Goal: Information Seeking & Learning: Learn about a topic

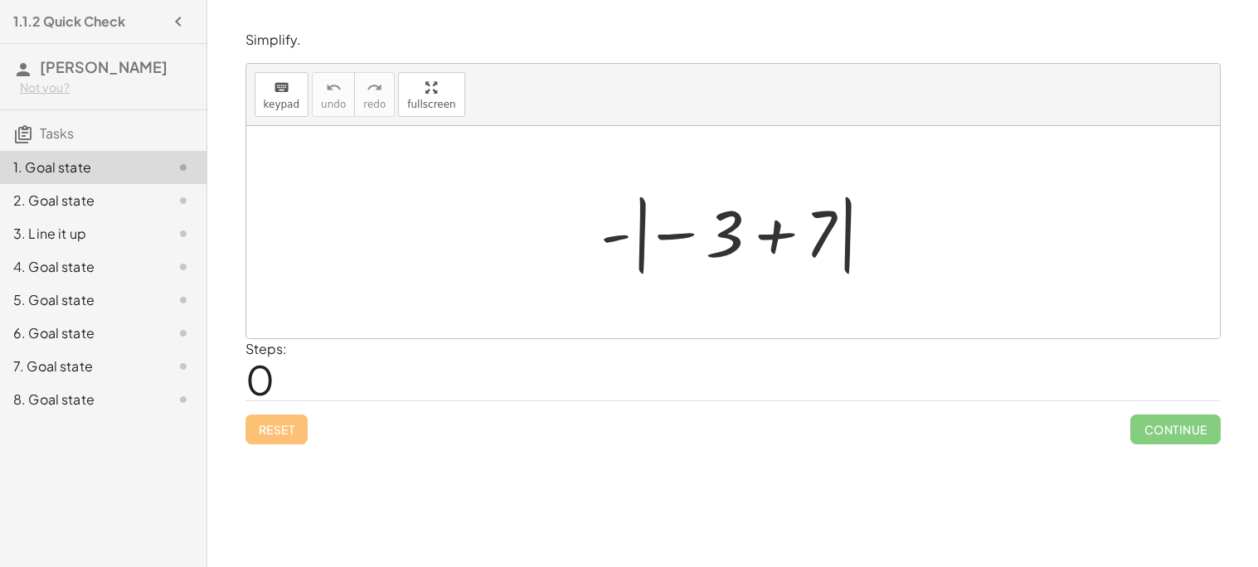
click at [356, 444] on div "Reset Continue" at bounding box center [732, 422] width 975 height 44
click at [289, 370] on div "Steps: 0" at bounding box center [732, 369] width 975 height 61
click at [264, 383] on span "0" at bounding box center [259, 379] width 29 height 51
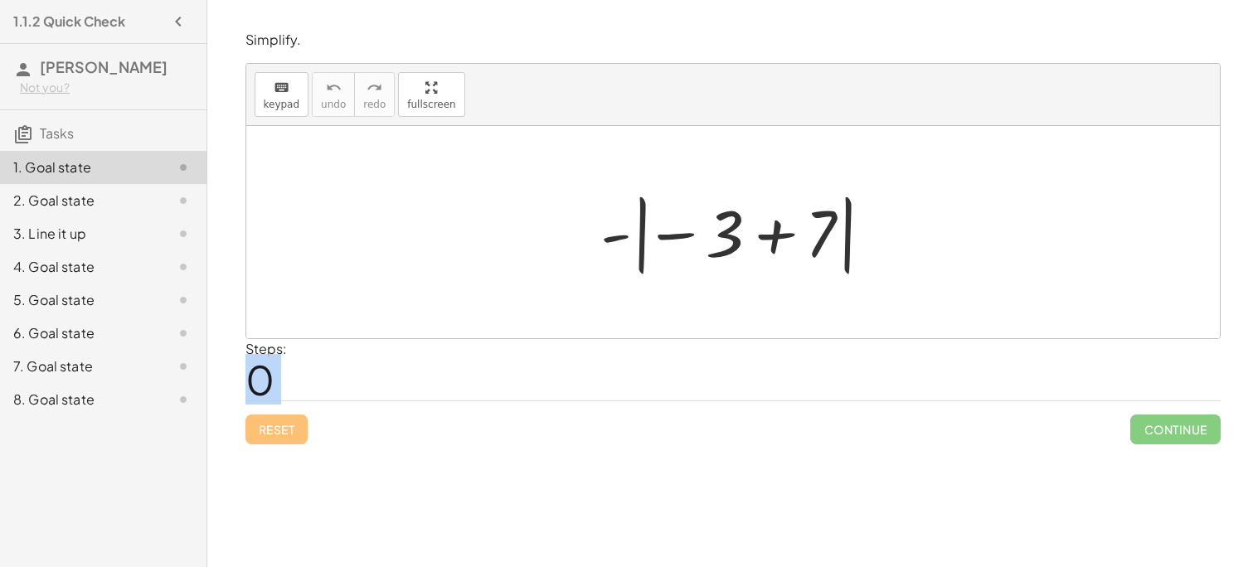
click at [264, 383] on span "0" at bounding box center [259, 379] width 29 height 51
click at [274, 93] on icon "keyboard" at bounding box center [282, 88] width 16 height 20
click at [318, 471] on div "Simplify. keyboard keypad undo undo redo redo fullscreen - | − 3 + 7 | × Steps:…" at bounding box center [732, 283] width 1050 height 567
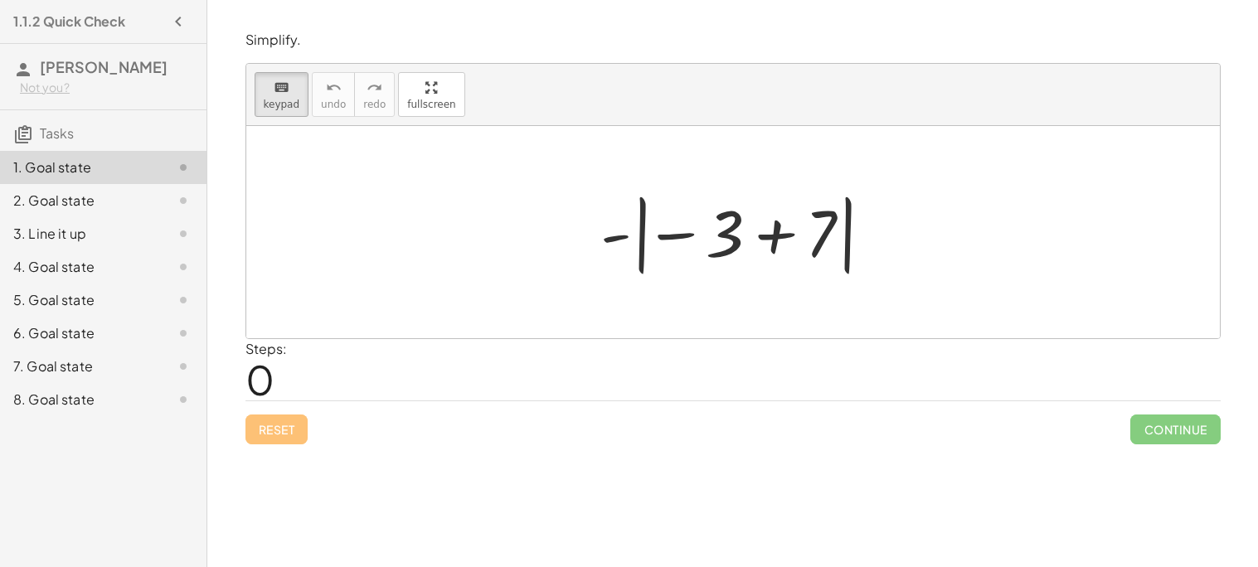
click at [798, 280] on div "- | − 3 + 7 |" at bounding box center [733, 232] width 316 height 100
drag, startPoint x: 829, startPoint y: 236, endPoint x: 613, endPoint y: 245, distance: 216.5
click at [679, 237] on div at bounding box center [692, 234] width 99 height 74
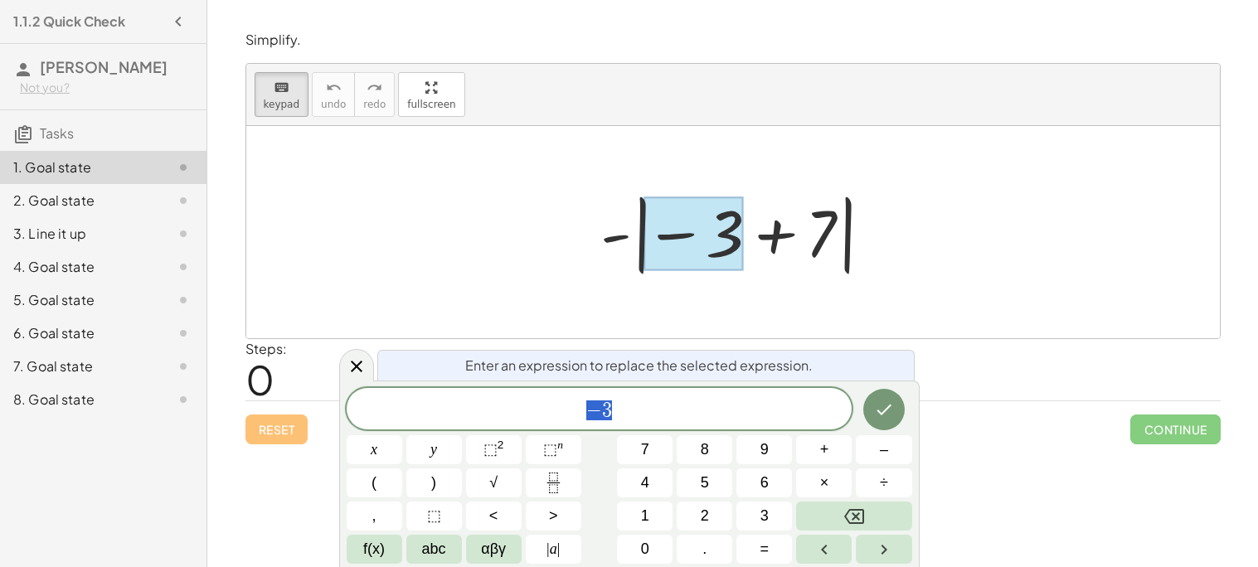
click at [773, 238] on div at bounding box center [739, 233] width 295 height 92
click at [368, 367] on div at bounding box center [356, 365] width 35 height 32
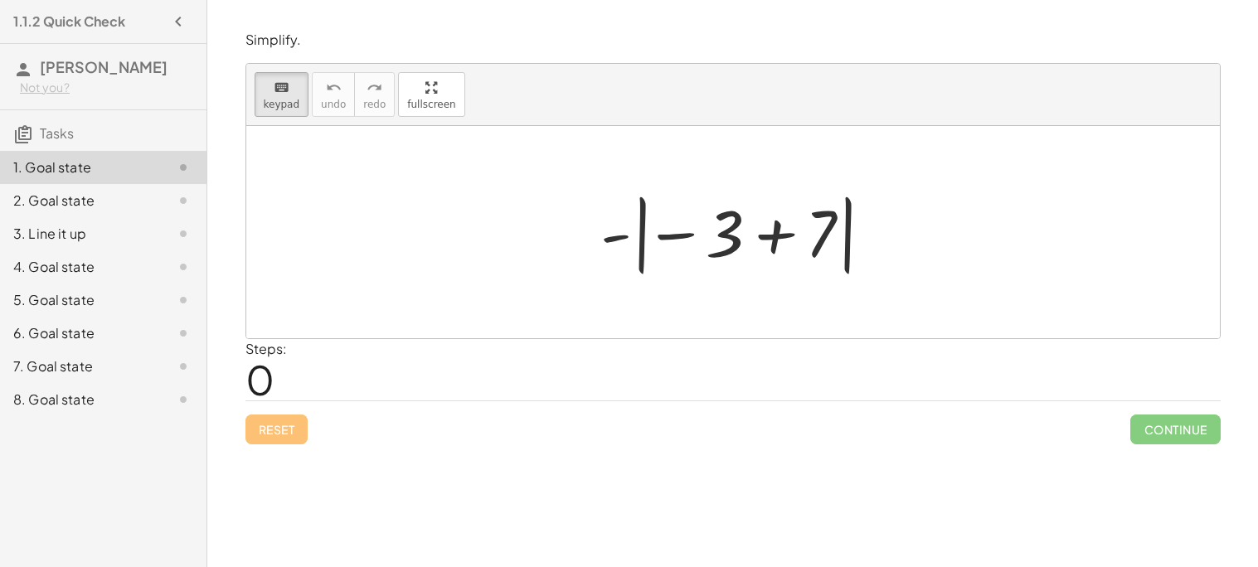
click at [778, 242] on div at bounding box center [739, 233] width 295 height 92
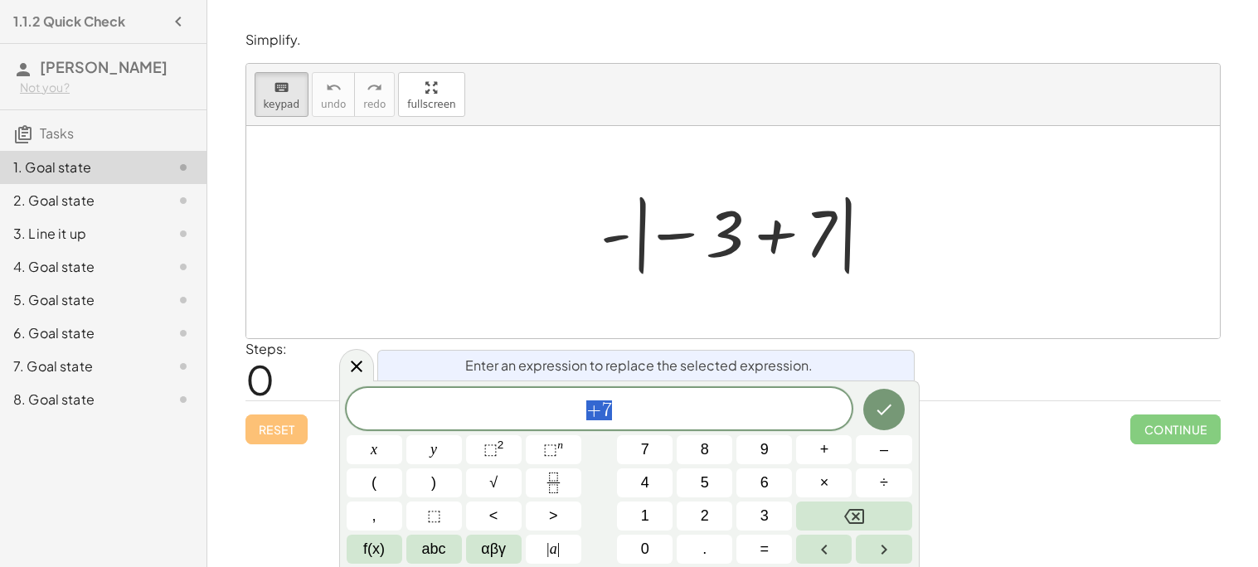
click at [743, 240] on div at bounding box center [739, 233] width 295 height 92
click at [787, 238] on div at bounding box center [739, 233] width 295 height 92
click at [667, 426] on div "+ 7" at bounding box center [600, 408] width 506 height 41
click at [890, 410] on icon "Done" at bounding box center [884, 410] width 20 height 20
click at [365, 366] on icon at bounding box center [357, 366] width 20 height 20
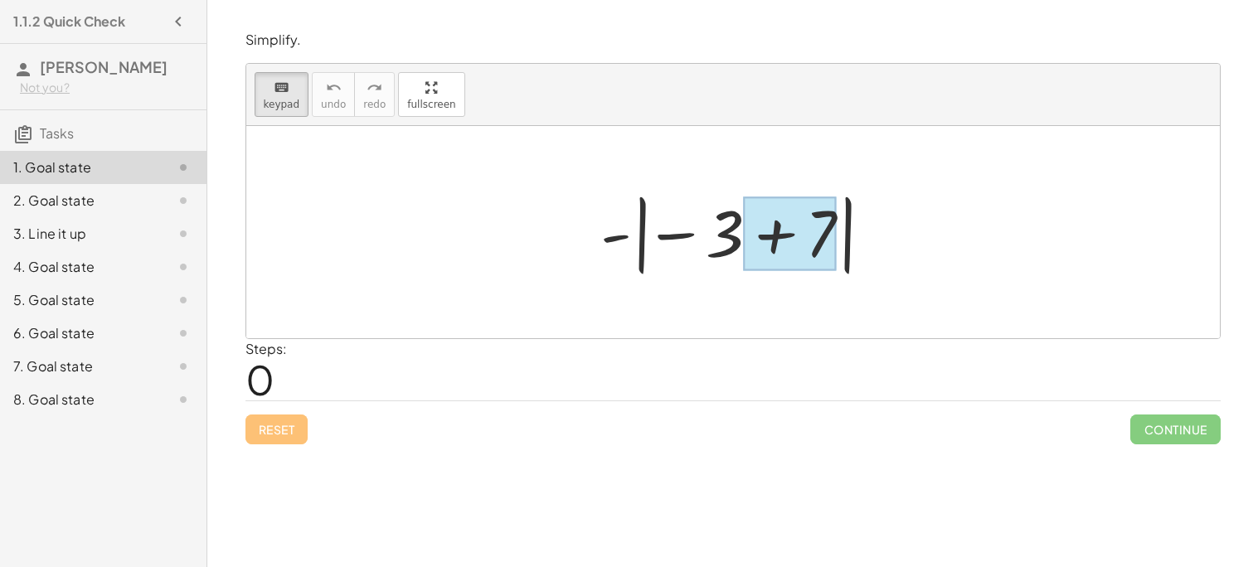
click at [777, 235] on div at bounding box center [790, 234] width 93 height 74
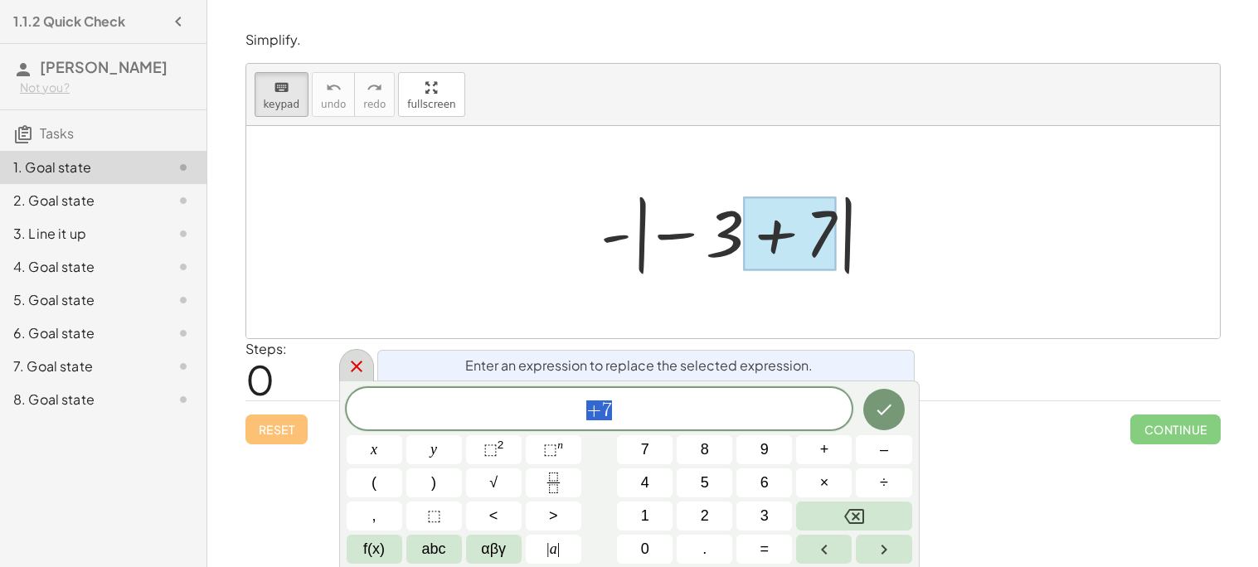
click at [354, 353] on div at bounding box center [356, 365] width 35 height 32
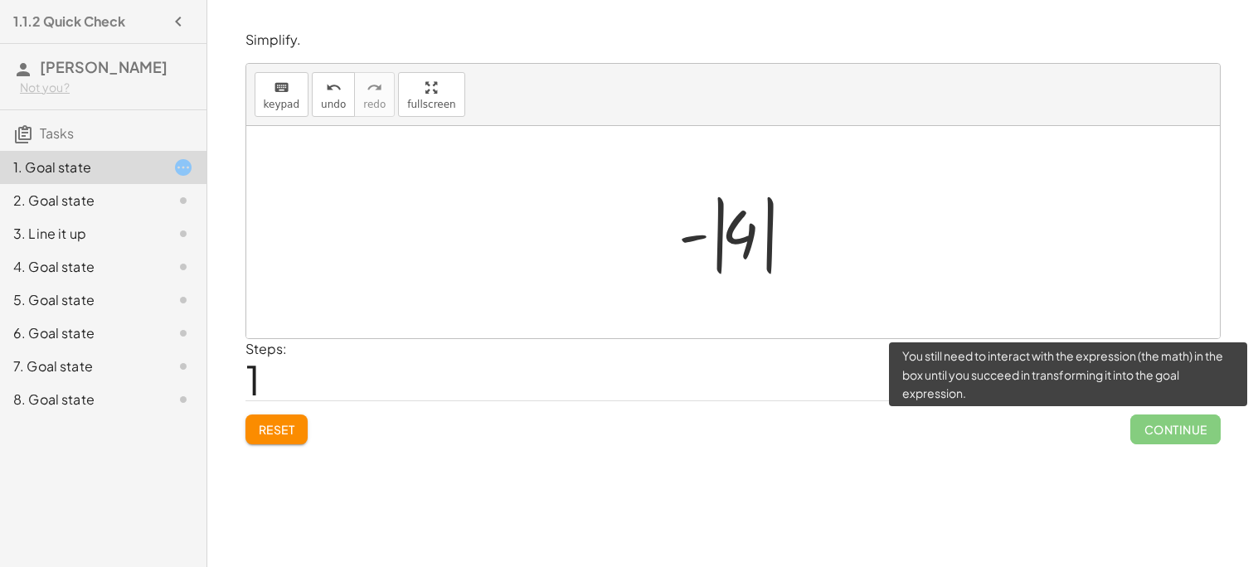
click at [1142, 439] on span "Continue" at bounding box center [1175, 430] width 90 height 30
click at [1150, 435] on span "Continue" at bounding box center [1175, 430] width 90 height 30
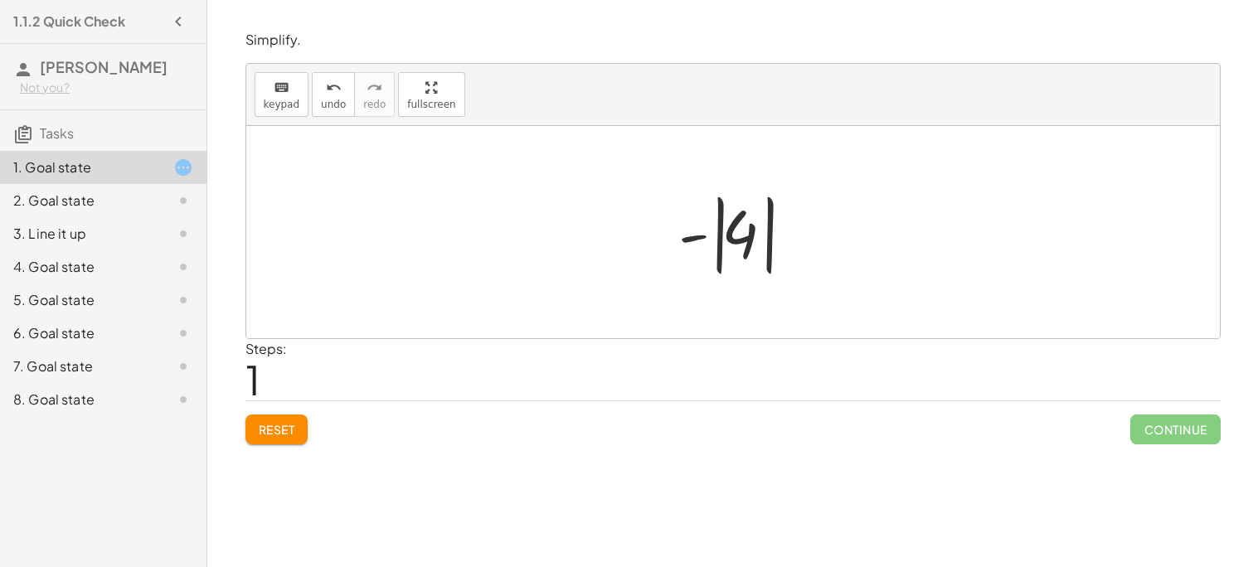
click at [1256, 429] on div "Simplify. keyboard keypad undo undo redo redo fullscreen - | − 3 + 7 | - | | 4 …" at bounding box center [732, 283] width 1050 height 567
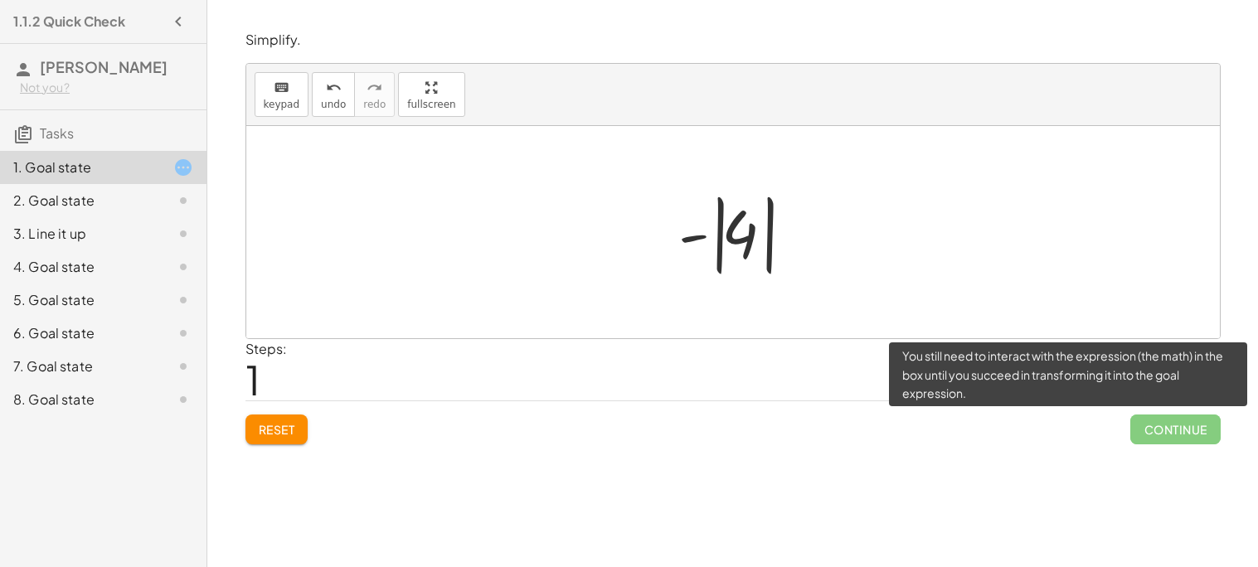
click at [1187, 427] on span "Continue" at bounding box center [1175, 430] width 90 height 30
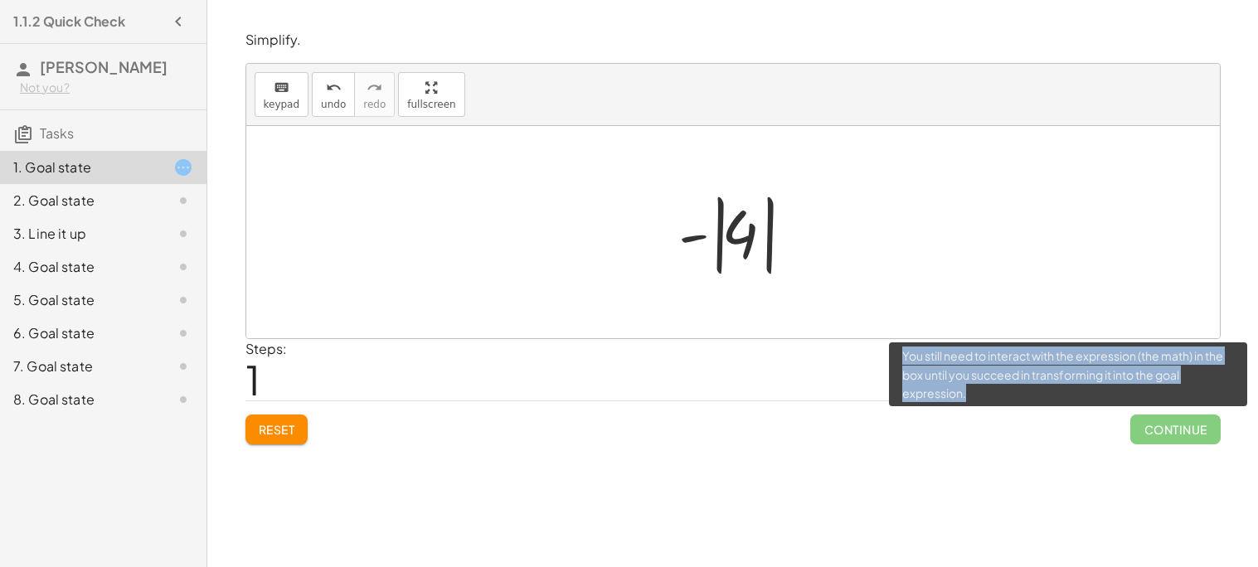
click at [1187, 427] on span "Continue" at bounding box center [1175, 430] width 90 height 30
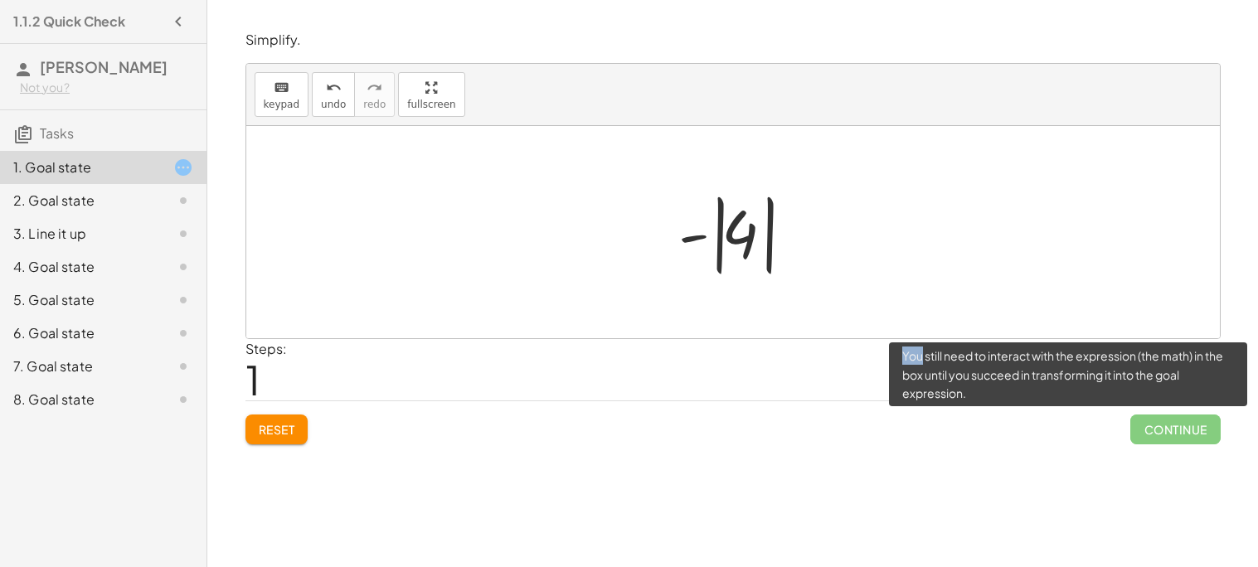
click at [1187, 427] on span "Continue" at bounding box center [1175, 430] width 90 height 30
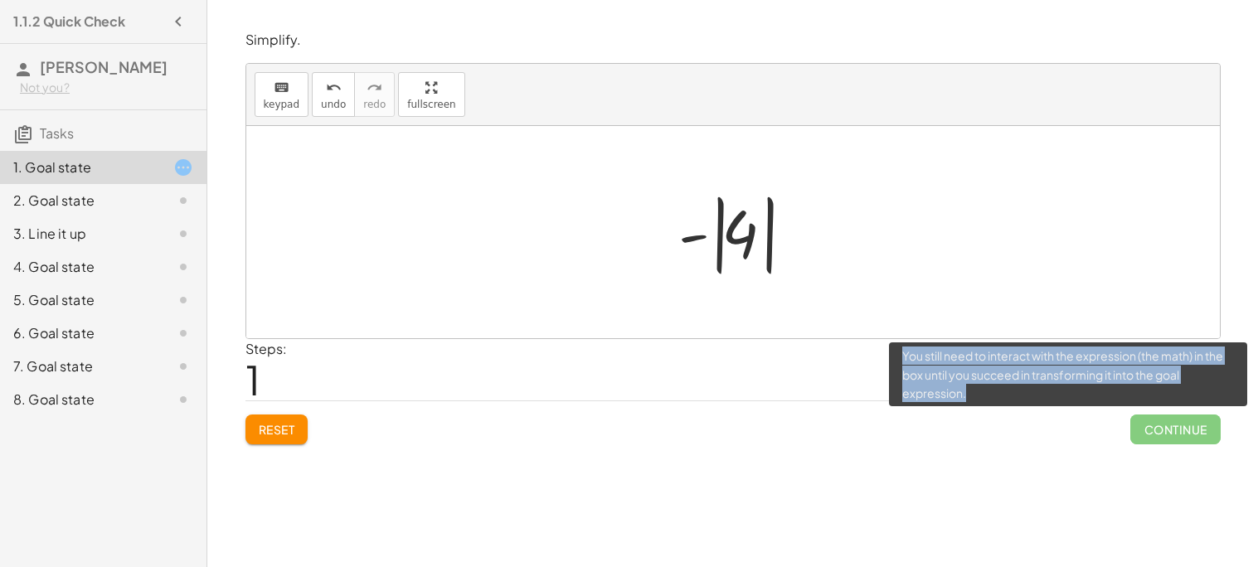
click at [1187, 427] on span "Continue" at bounding box center [1175, 430] width 90 height 30
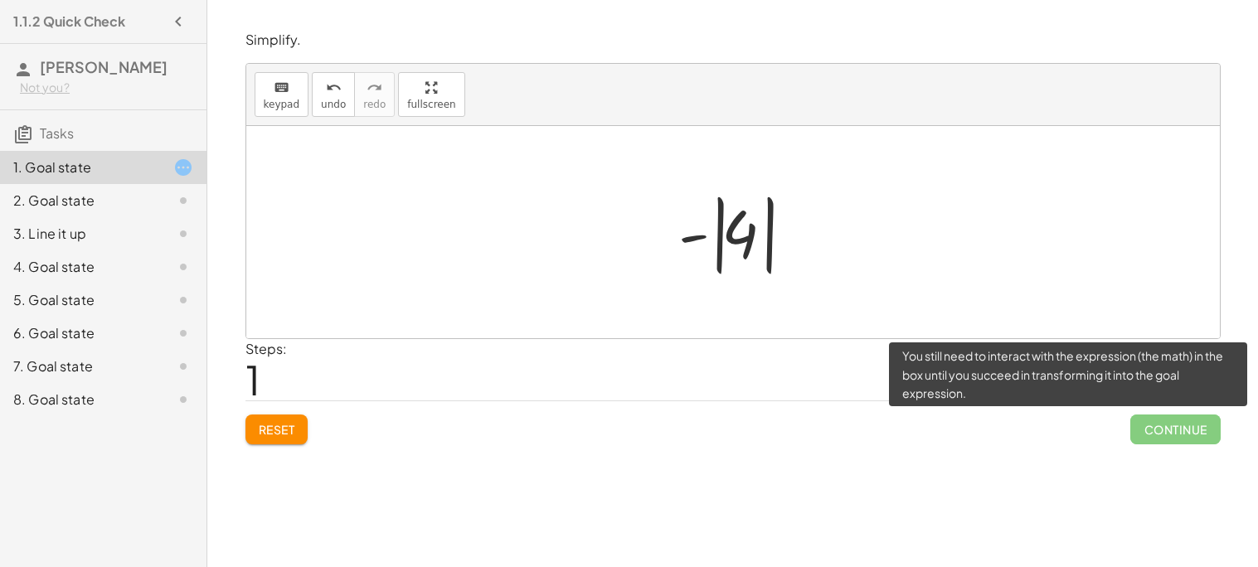
click at [1187, 427] on span "Continue" at bounding box center [1175, 430] width 90 height 30
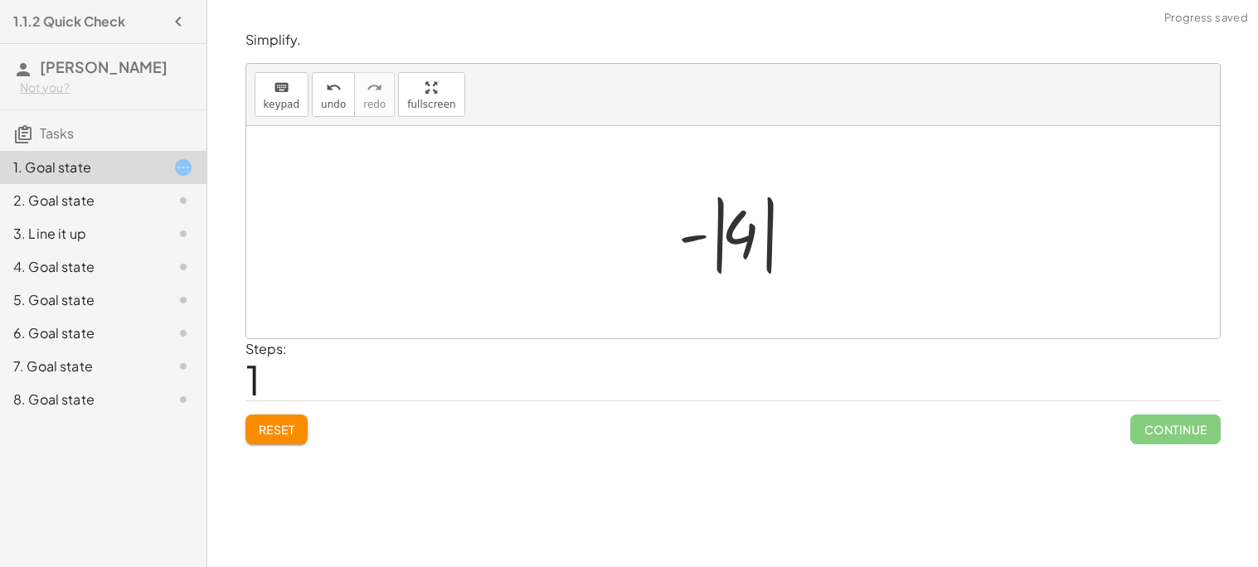
click at [1176, 444] on span "Continue" at bounding box center [1175, 430] width 90 height 30
click at [1177, 439] on span "Continue" at bounding box center [1175, 430] width 90 height 30
click at [1170, 431] on span "Continue" at bounding box center [1175, 430] width 90 height 30
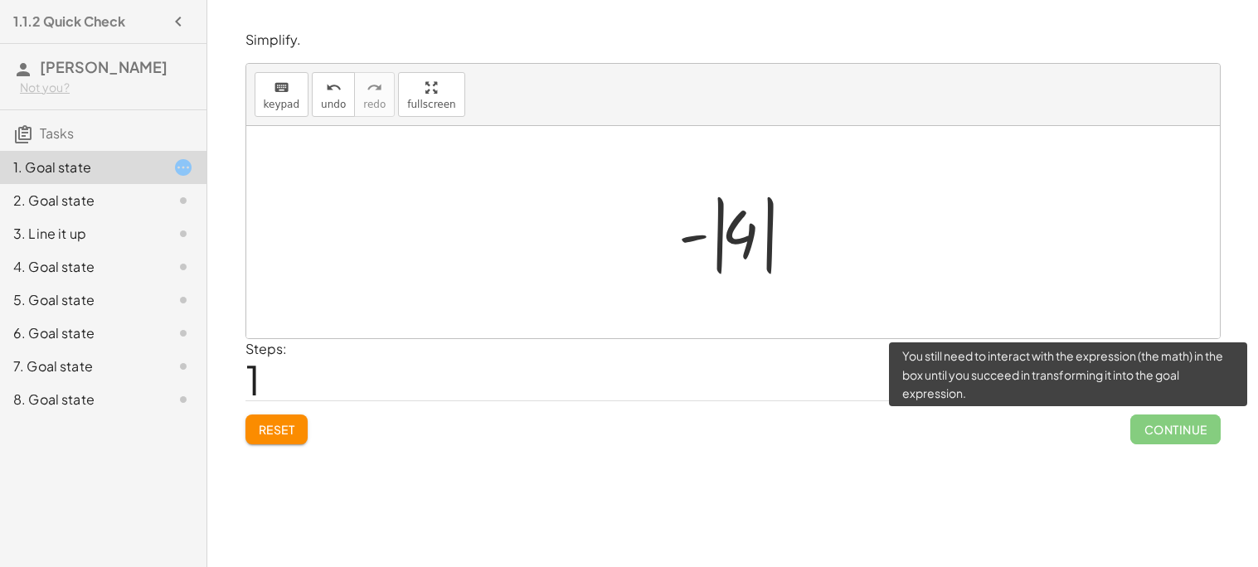
click at [1189, 436] on span "Continue" at bounding box center [1175, 430] width 90 height 30
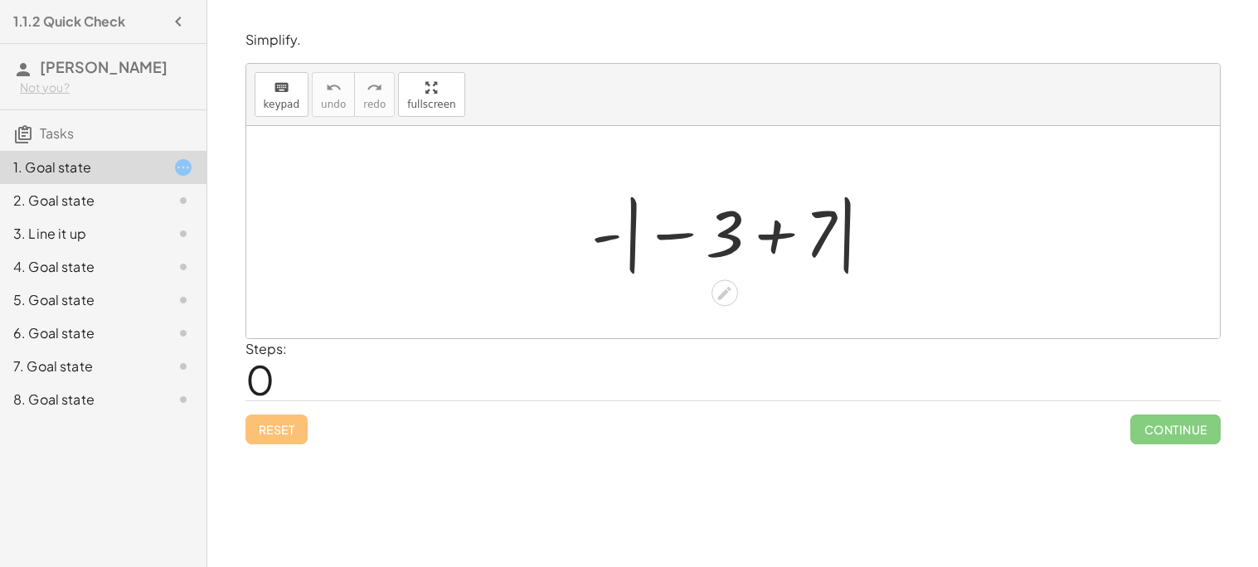
click at [783, 230] on div at bounding box center [739, 233] width 313 height 92
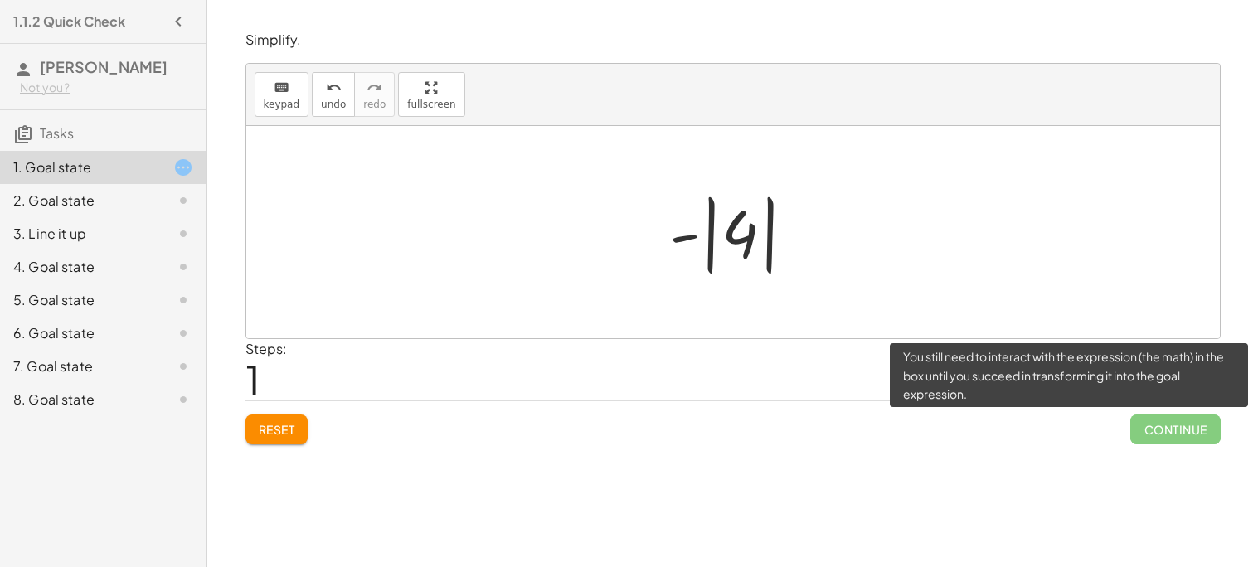
click at [1197, 428] on span "Continue" at bounding box center [1175, 430] width 90 height 30
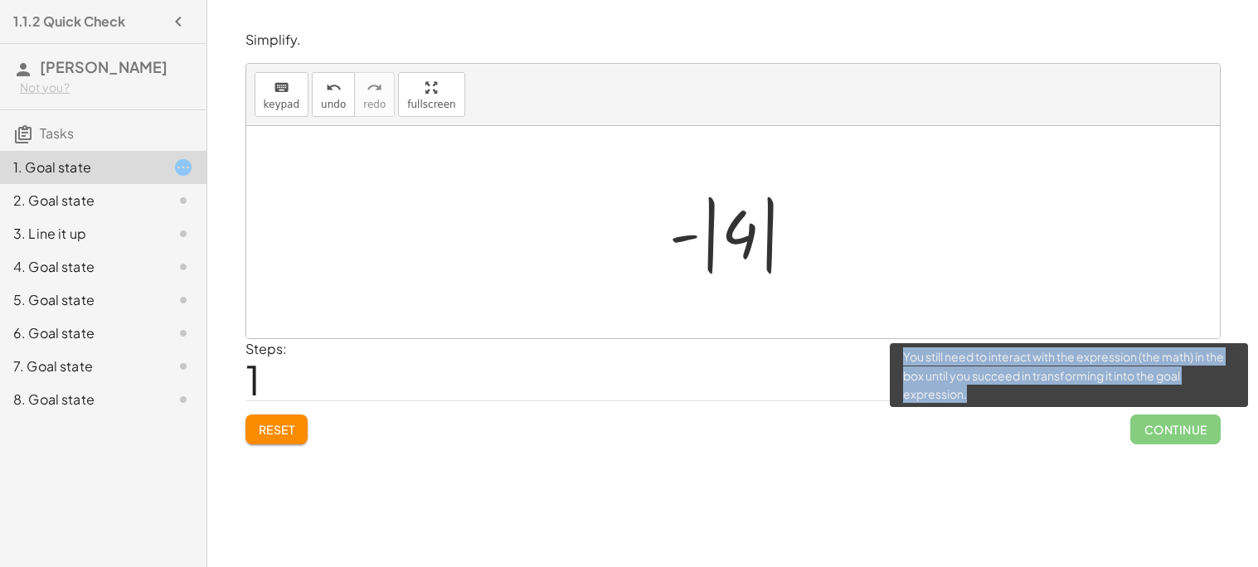
click at [1197, 428] on span "Continue" at bounding box center [1175, 430] width 90 height 30
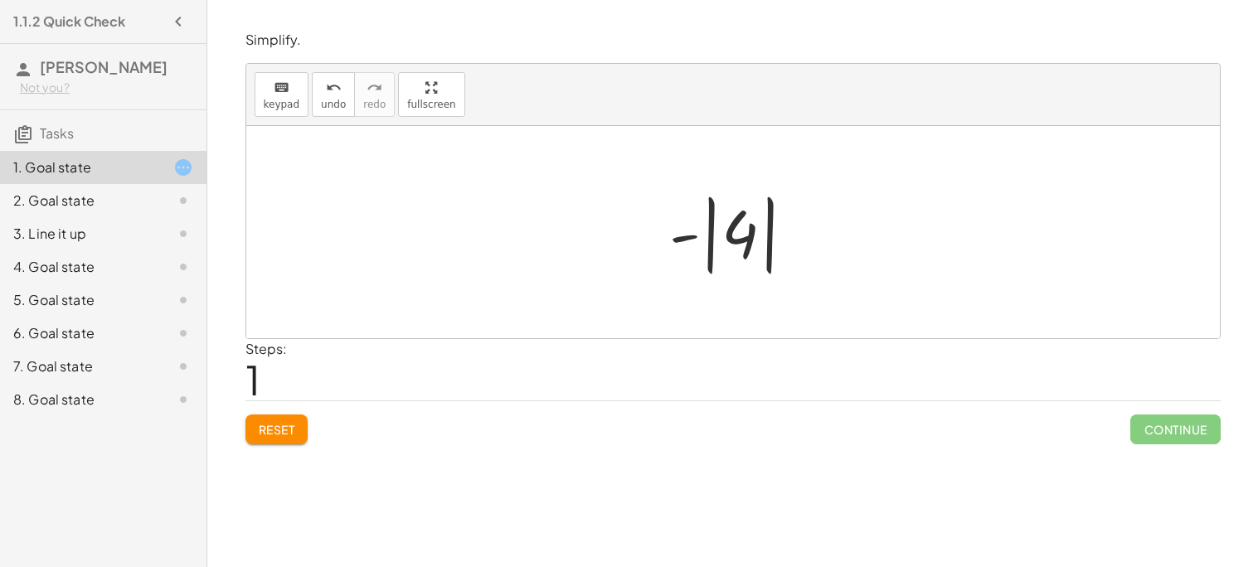
click at [729, 344] on div "Steps: 1" at bounding box center [732, 369] width 975 height 61
click at [1207, 413] on div "Continue" at bounding box center [1175, 422] width 90 height 43
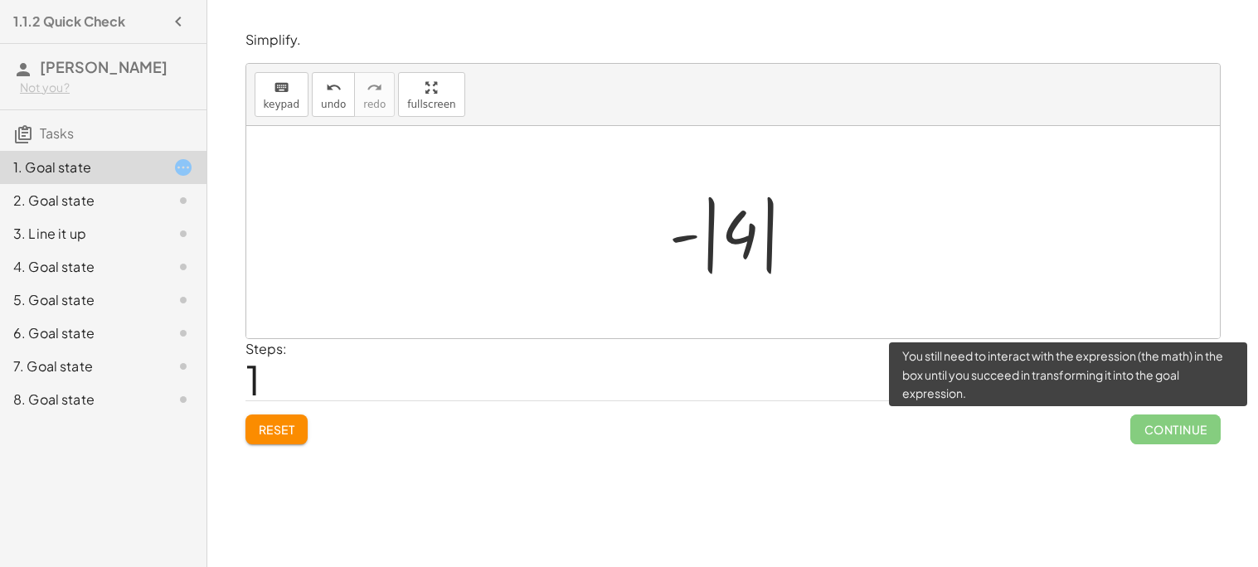
click at [1205, 418] on span "Continue" at bounding box center [1175, 430] width 90 height 30
click at [1205, 417] on span "Continue" at bounding box center [1175, 430] width 90 height 30
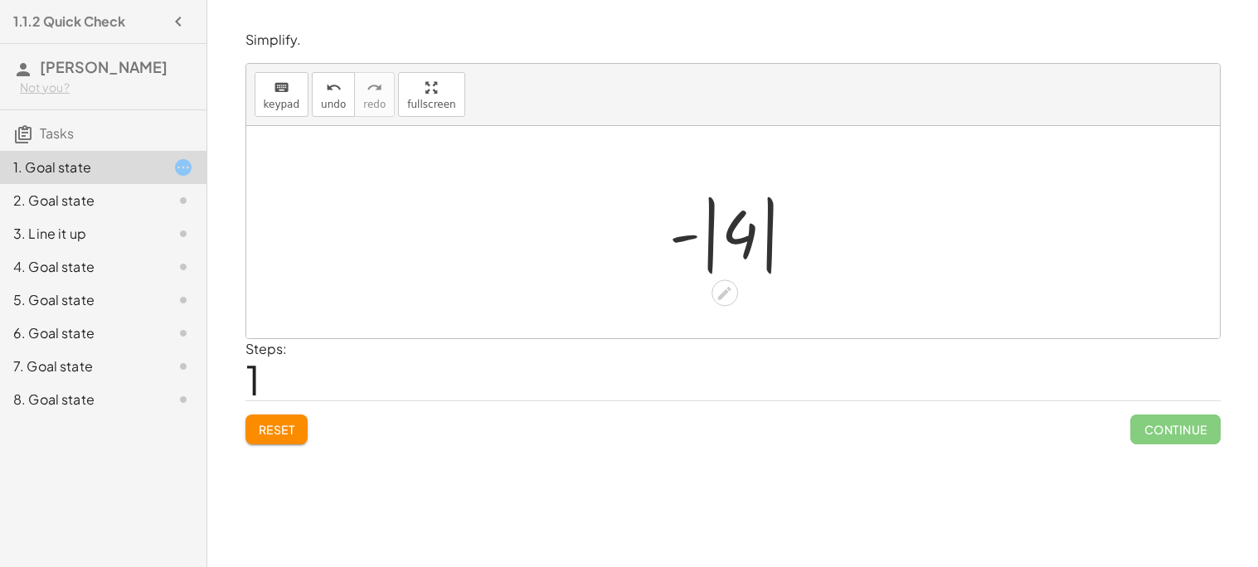
click at [744, 259] on div at bounding box center [739, 233] width 157 height 92
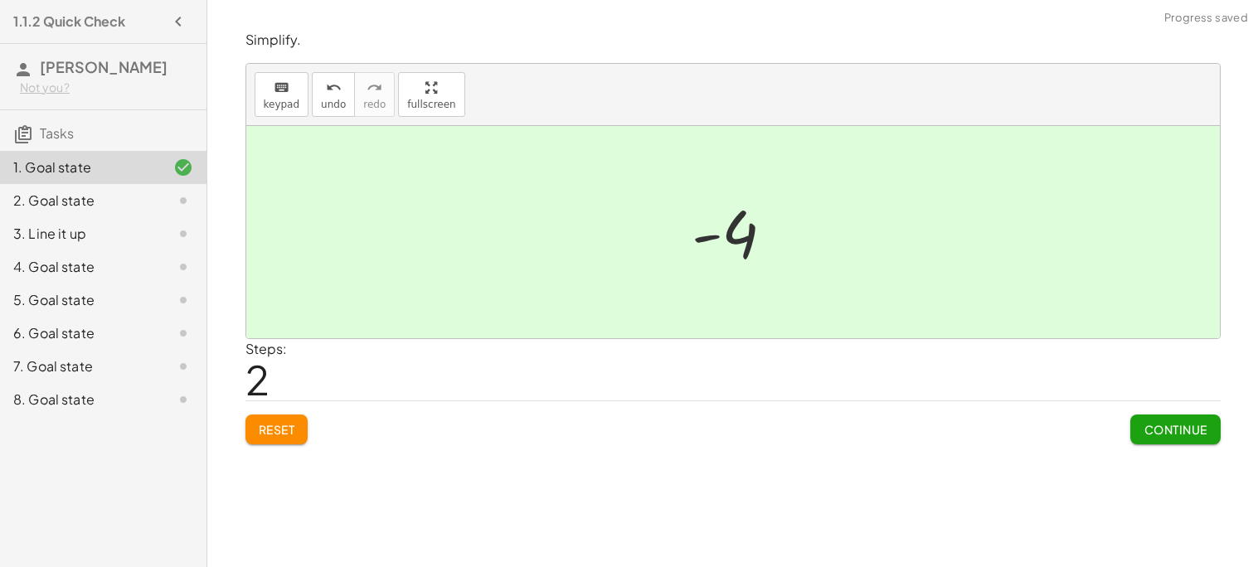
click at [1143, 426] on span "Continue" at bounding box center [1174, 429] width 63 height 15
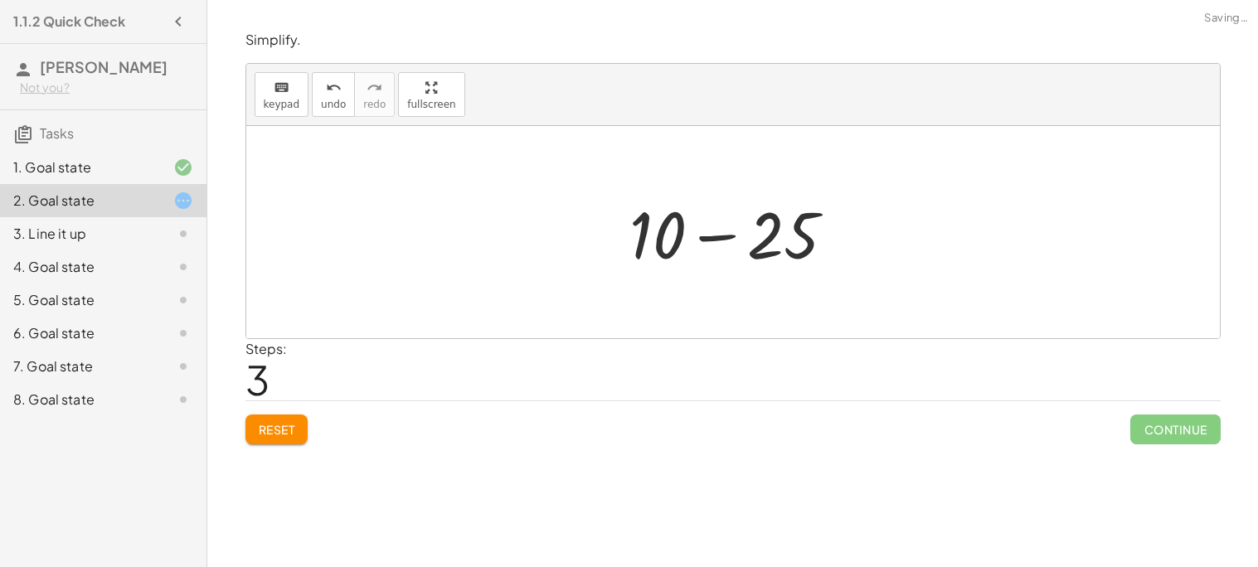
click at [1166, 427] on span "Continue" at bounding box center [1175, 430] width 90 height 30
click at [1169, 424] on span "Continue" at bounding box center [1175, 430] width 90 height 30
click at [1183, 444] on span "Continue" at bounding box center [1175, 430] width 90 height 30
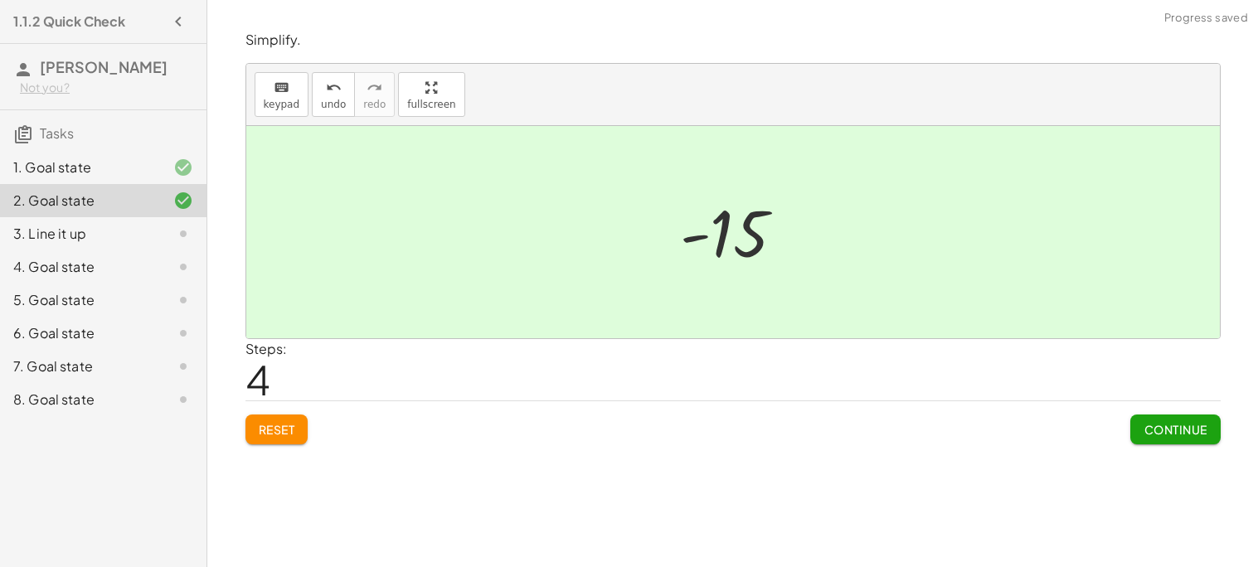
click at [1181, 431] on span "Continue" at bounding box center [1174, 429] width 63 height 15
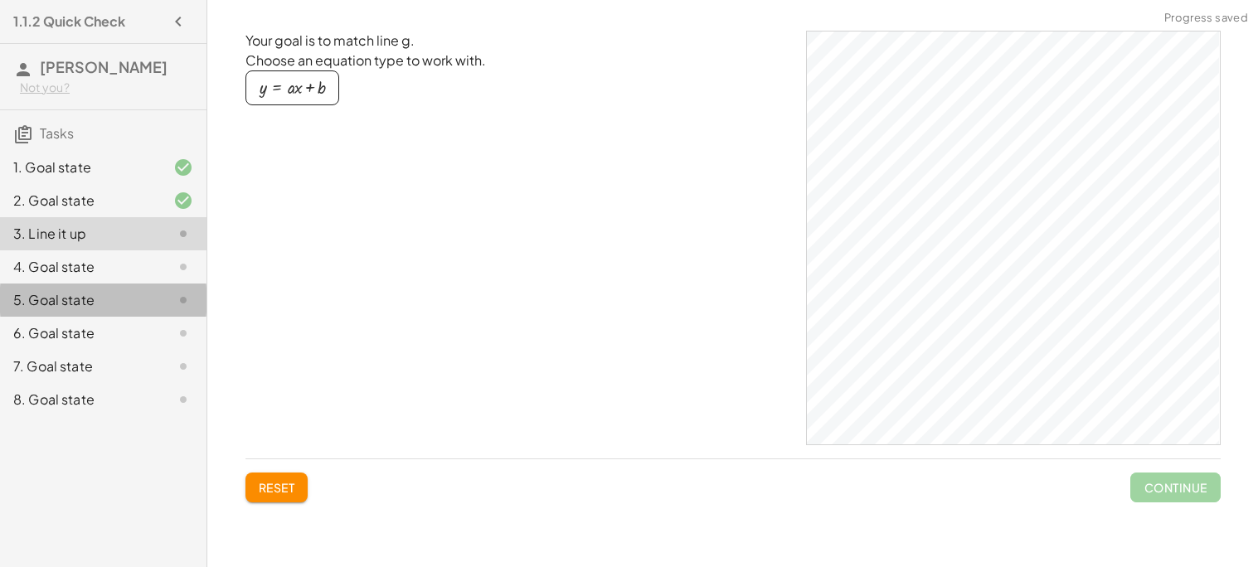
click at [106, 298] on div "5. Goal state" at bounding box center [79, 300] width 133 height 20
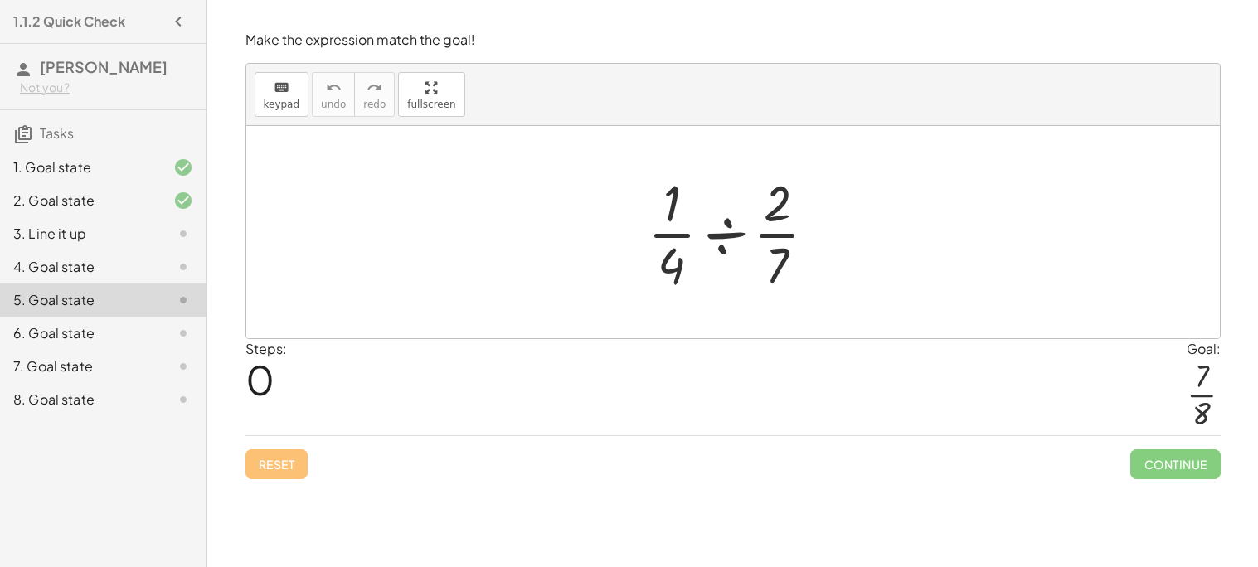
click at [99, 327] on div "6. Goal state" at bounding box center [79, 333] width 133 height 20
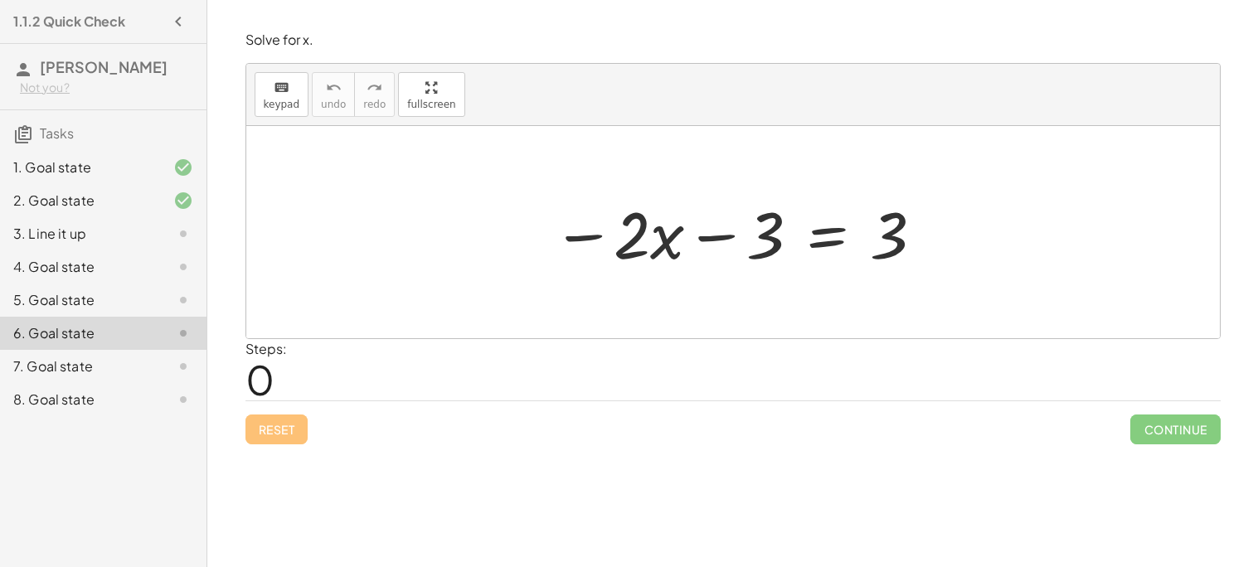
click at [880, 233] on div at bounding box center [739, 232] width 390 height 85
click at [896, 233] on div at bounding box center [739, 232] width 390 height 85
click at [759, 241] on div at bounding box center [739, 232] width 390 height 85
click at [822, 233] on div at bounding box center [739, 232] width 390 height 85
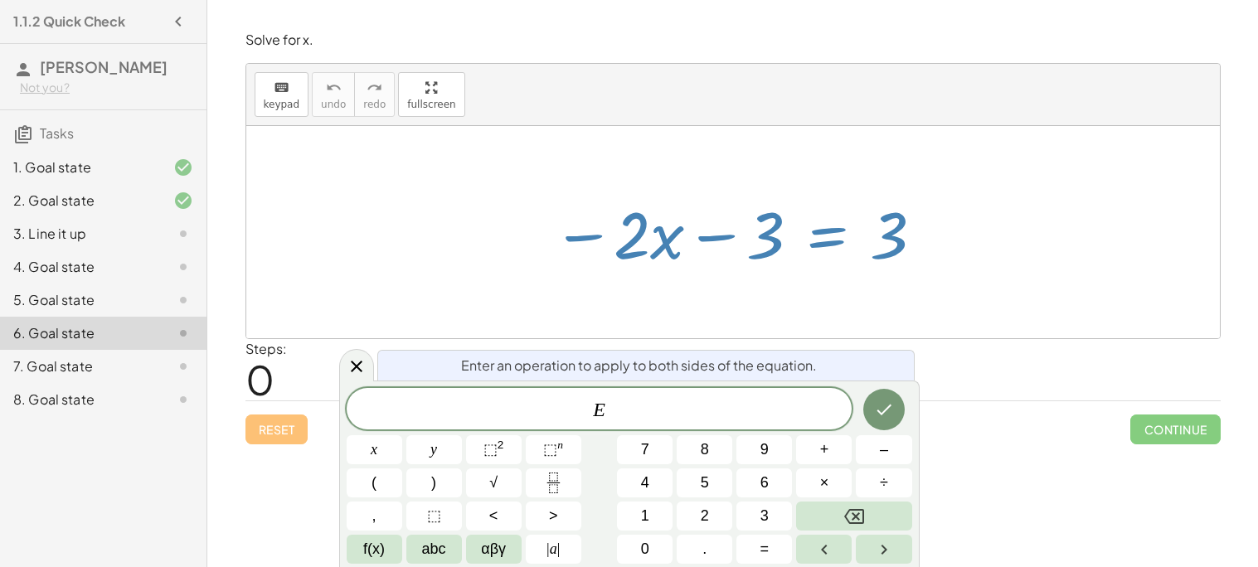
click at [904, 245] on div at bounding box center [739, 232] width 390 height 85
click at [891, 247] on div at bounding box center [739, 232] width 390 height 85
click at [97, 262] on div "4. Goal state" at bounding box center [79, 267] width 133 height 20
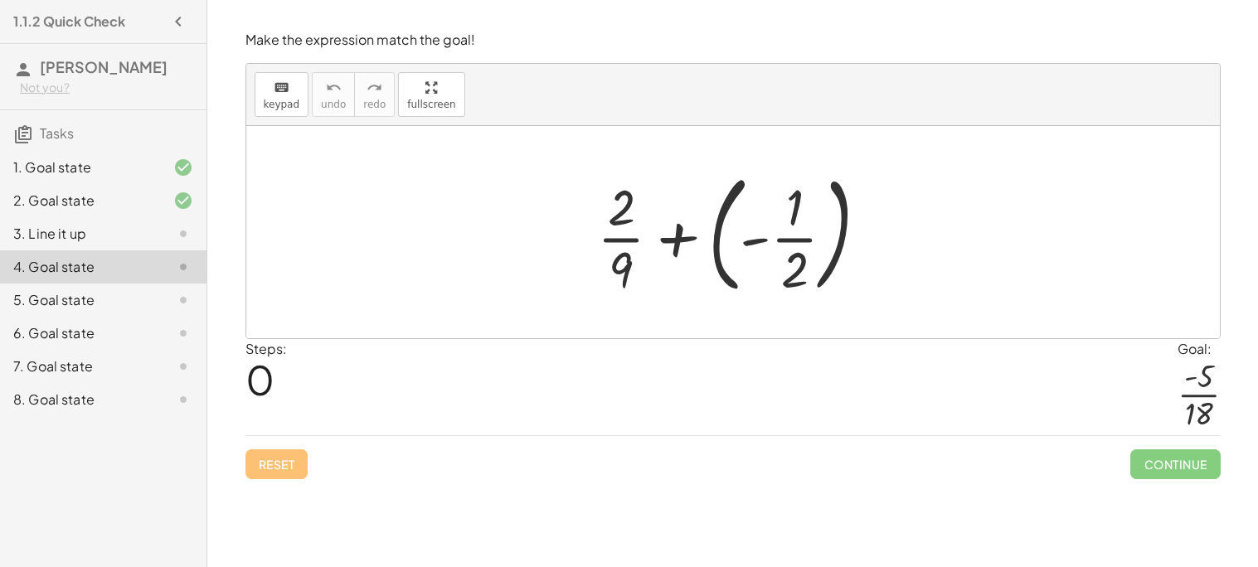
click at [665, 238] on div at bounding box center [739, 232] width 301 height 138
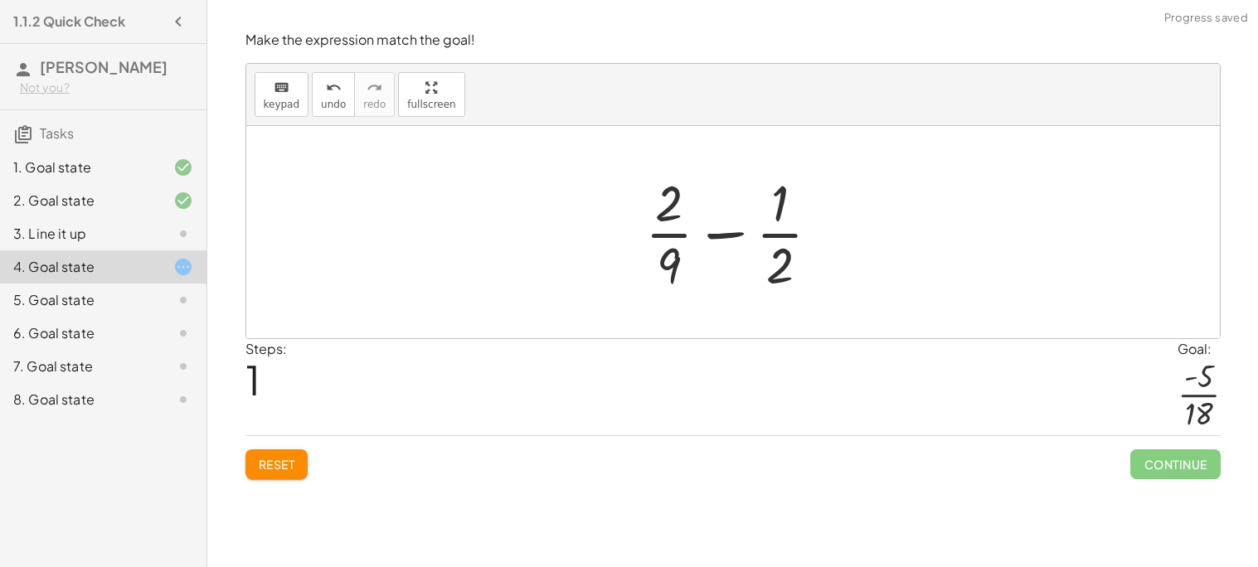
click at [730, 230] on div at bounding box center [740, 232] width 206 height 128
click at [776, 218] on div at bounding box center [740, 232] width 206 height 128
click at [727, 228] on div at bounding box center [740, 232] width 206 height 128
drag, startPoint x: 727, startPoint y: 228, endPoint x: 753, endPoint y: 216, distance: 28.2
click at [753, 216] on div at bounding box center [740, 232] width 206 height 128
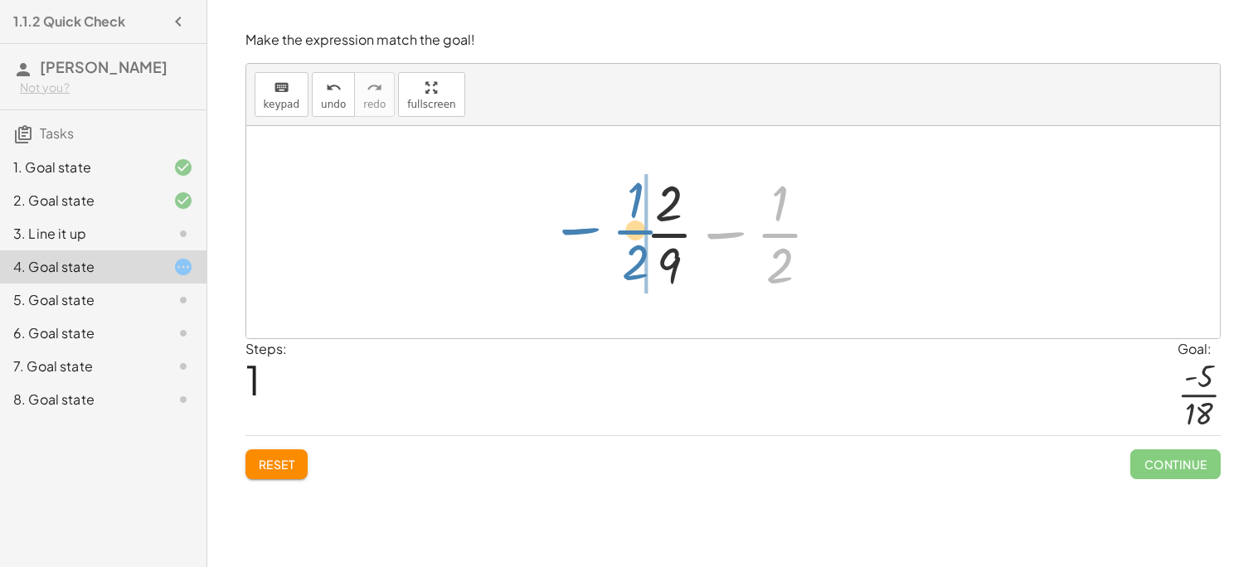
drag, startPoint x: 731, startPoint y: 232, endPoint x: 589, endPoint y: 229, distance: 142.6
click at [589, 229] on div "+ · 2 · 9 + ( - · 1 · 2 ) − · 1 · 2 + · 2 · 9 · 1 · 2 −" at bounding box center [732, 232] width 973 height 212
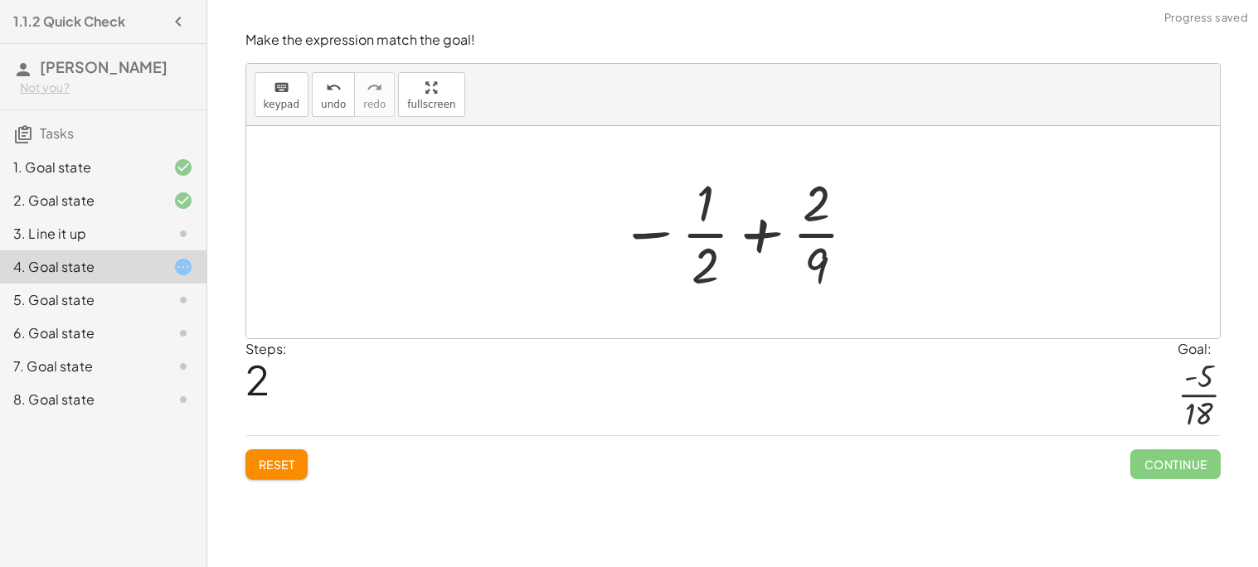
click at [762, 239] on div at bounding box center [739, 232] width 256 height 128
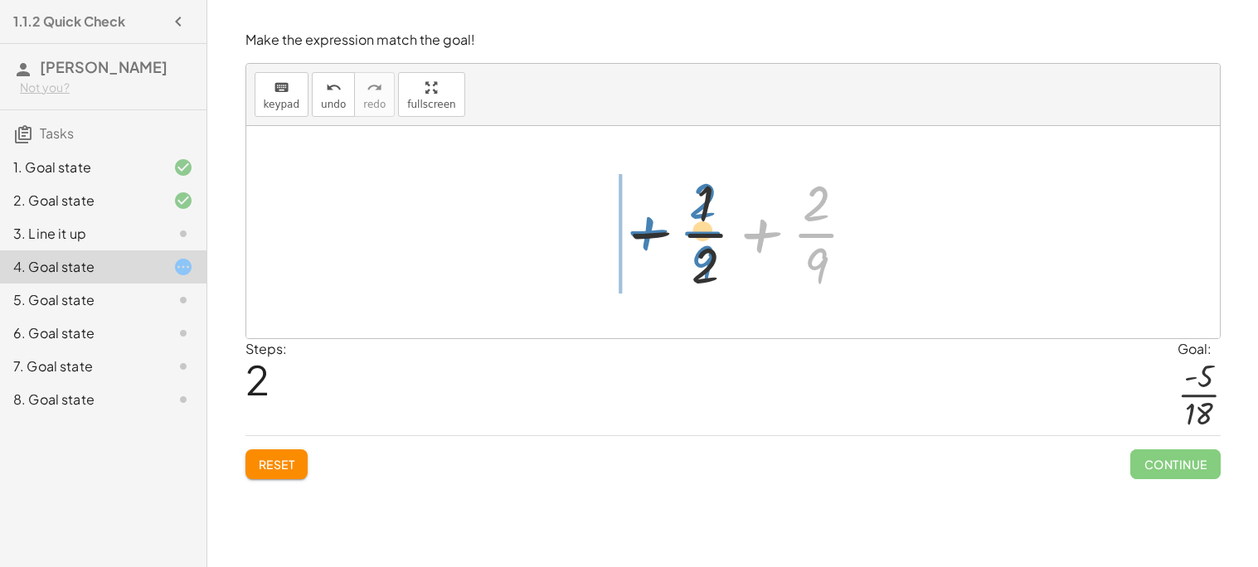
drag, startPoint x: 760, startPoint y: 239, endPoint x: 644, endPoint y: 236, distance: 116.1
click at [644, 236] on div at bounding box center [739, 232] width 256 height 128
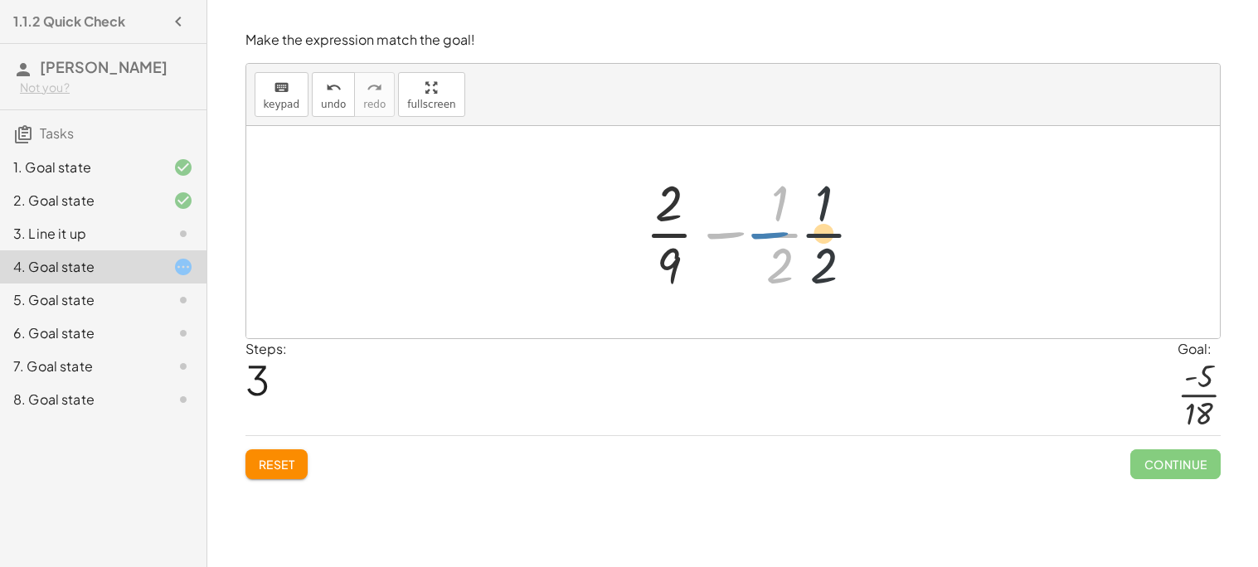
drag, startPoint x: 719, startPoint y: 236, endPoint x: 764, endPoint y: 236, distance: 44.8
click at [764, 236] on div at bounding box center [740, 232] width 206 height 128
drag, startPoint x: 675, startPoint y: 264, endPoint x: 746, endPoint y: 257, distance: 71.6
click at [746, 257] on div at bounding box center [740, 232] width 206 height 128
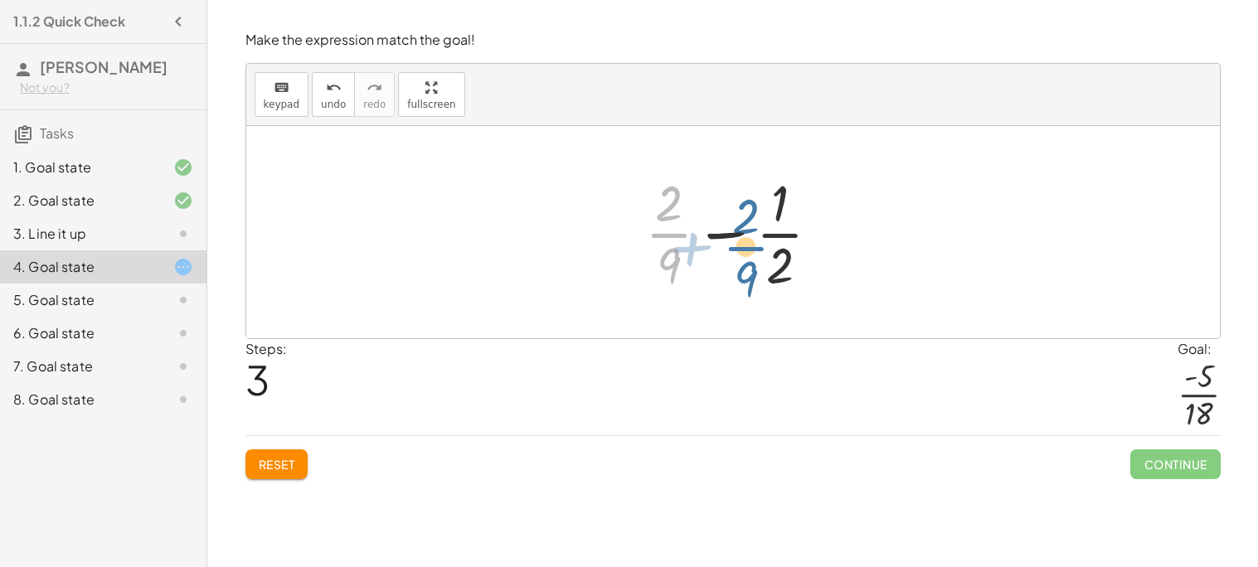
drag, startPoint x: 667, startPoint y: 225, endPoint x: 744, endPoint y: 239, distance: 78.2
click at [744, 239] on div at bounding box center [740, 232] width 206 height 128
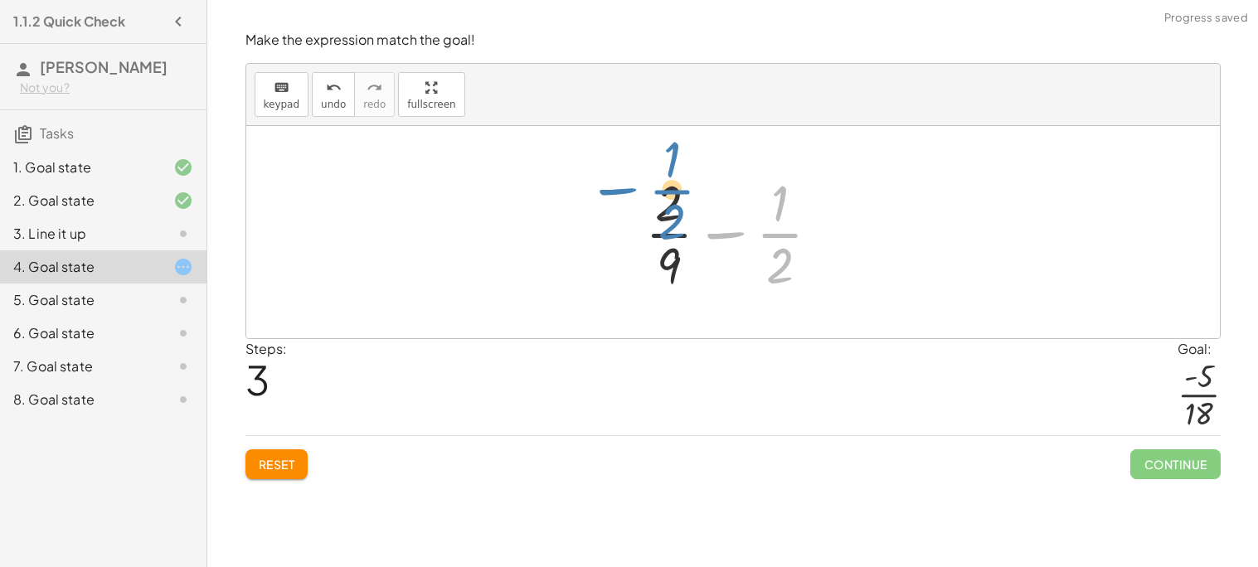
drag, startPoint x: 779, startPoint y: 245, endPoint x: 672, endPoint y: 201, distance: 116.1
click at [672, 201] on div at bounding box center [740, 232] width 206 height 128
click at [672, 213] on div at bounding box center [740, 232] width 206 height 128
drag, startPoint x: 672, startPoint y: 213, endPoint x: 803, endPoint y: 220, distance: 130.3
click at [803, 220] on div at bounding box center [740, 232] width 206 height 128
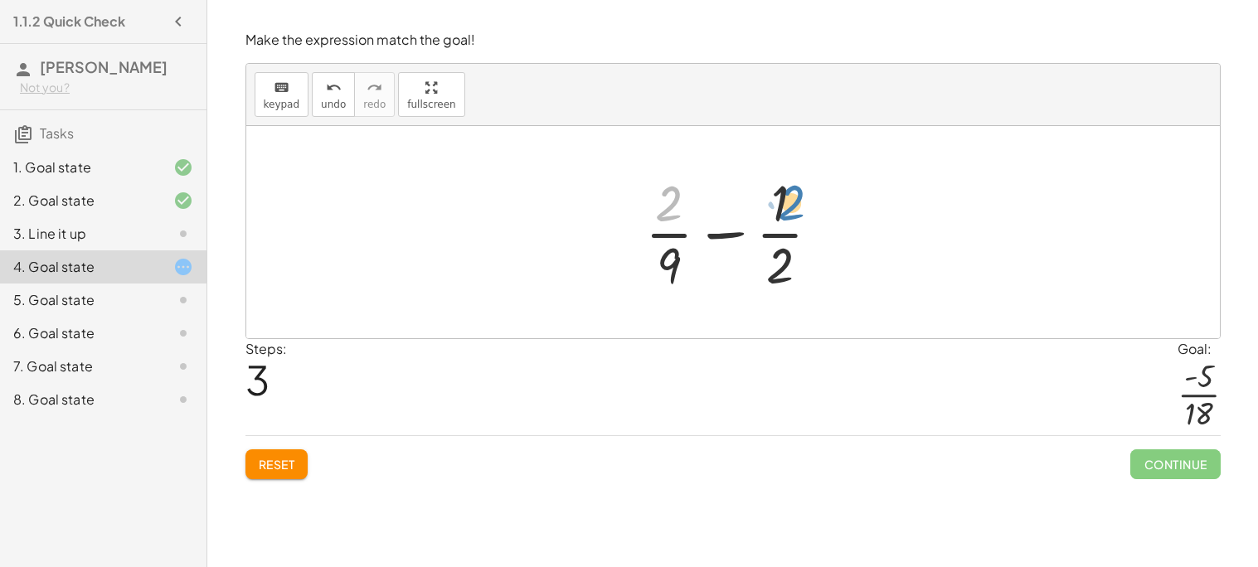
drag, startPoint x: 663, startPoint y: 214, endPoint x: 787, endPoint y: 213, distance: 123.5
click at [787, 213] on div at bounding box center [740, 232] width 206 height 128
drag, startPoint x: 787, startPoint y: 207, endPoint x: 669, endPoint y: 216, distance: 118.0
click at [669, 216] on div at bounding box center [740, 232] width 206 height 128
drag, startPoint x: 779, startPoint y: 270, endPoint x: 663, endPoint y: 211, distance: 130.5
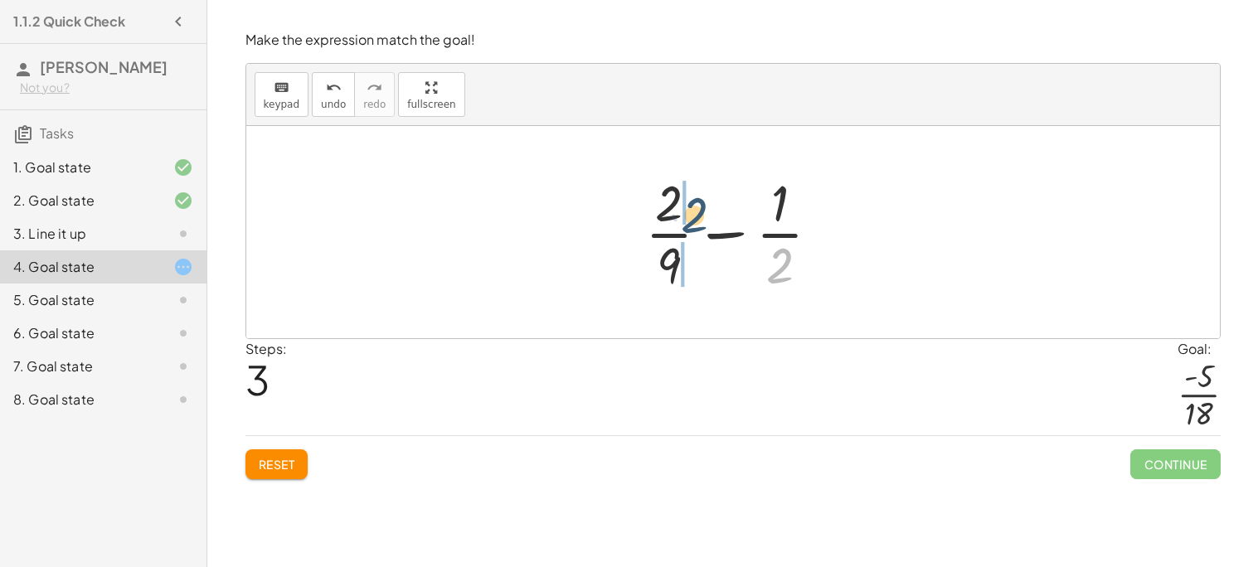
click at [663, 211] on div at bounding box center [740, 232] width 206 height 128
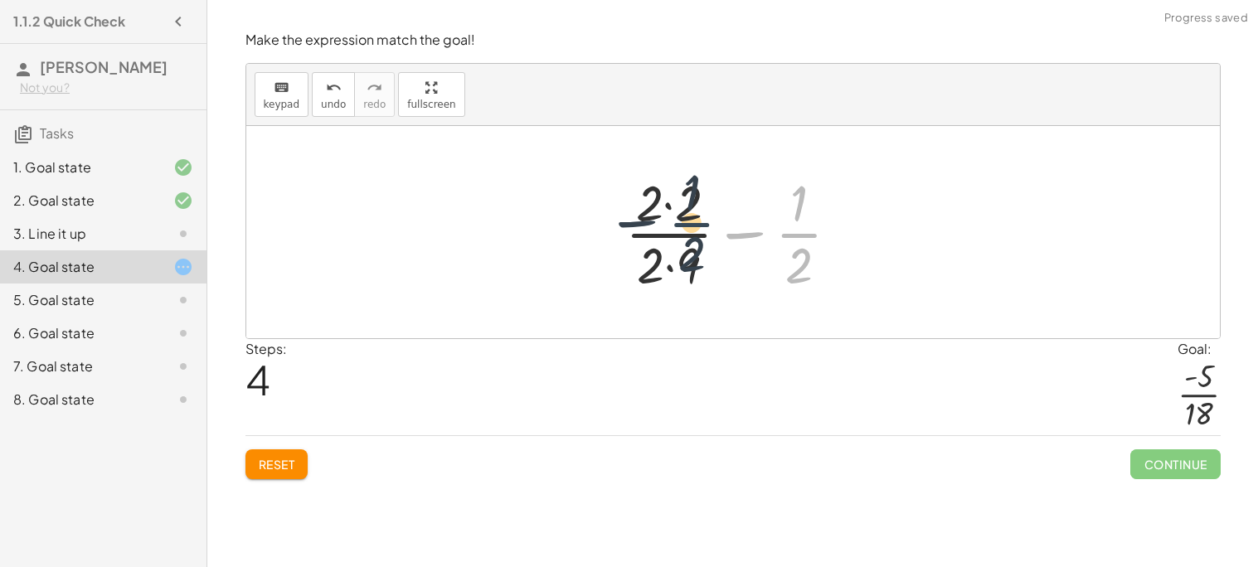
drag, startPoint x: 799, startPoint y: 240, endPoint x: 684, endPoint y: 236, distance: 115.3
click at [684, 236] on div at bounding box center [739, 232] width 245 height 128
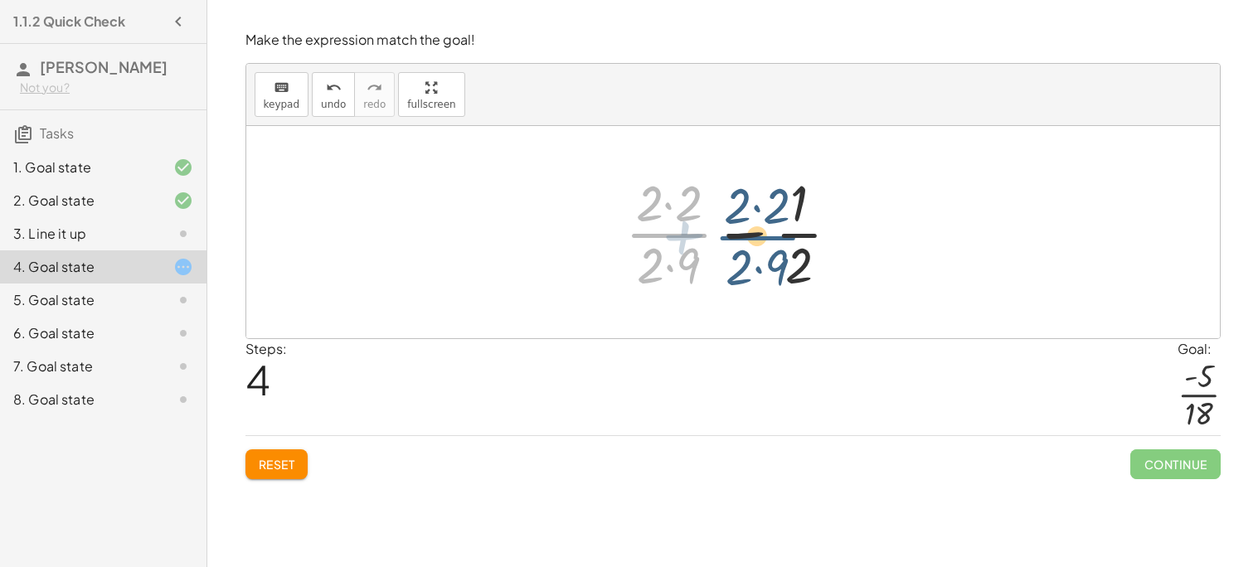
drag, startPoint x: 676, startPoint y: 241, endPoint x: 764, endPoint y: 244, distance: 88.7
click at [764, 244] on div at bounding box center [739, 232] width 245 height 128
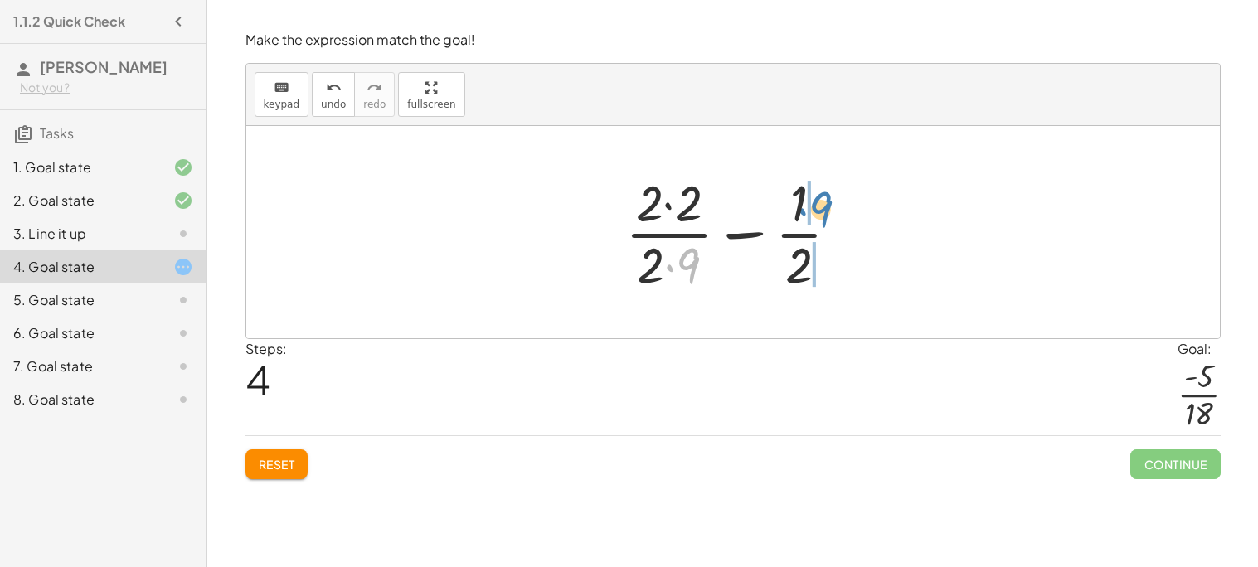
drag, startPoint x: 673, startPoint y: 269, endPoint x: 806, endPoint y: 213, distance: 144.1
click at [806, 213] on div at bounding box center [739, 232] width 245 height 128
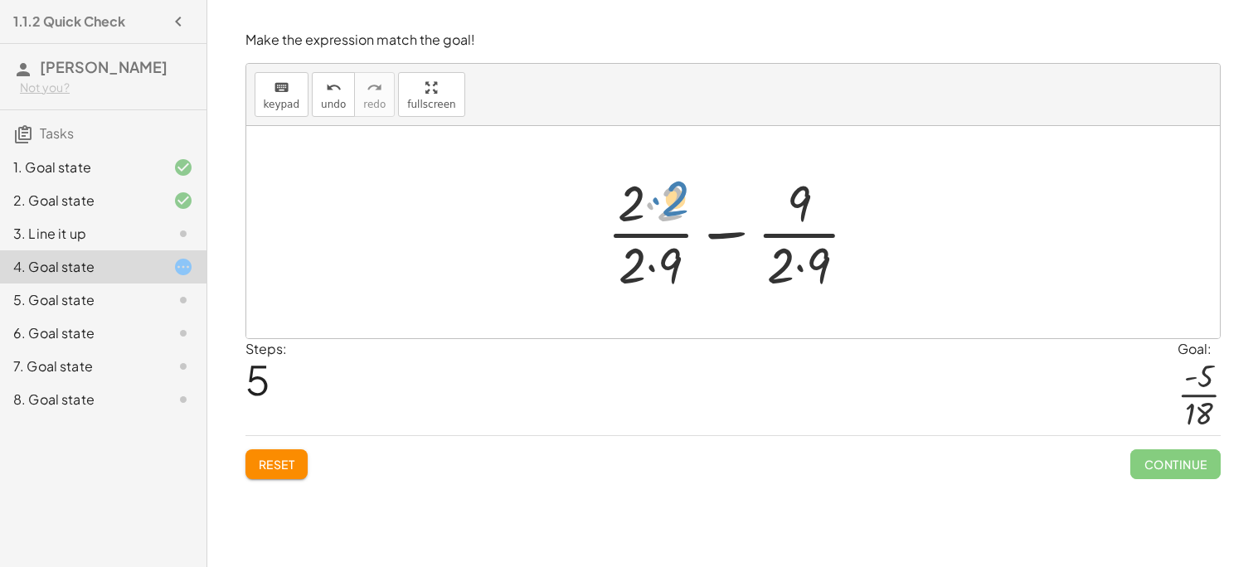
drag, startPoint x: 667, startPoint y: 205, endPoint x: 676, endPoint y: 201, distance: 10.0
click at [676, 201] on div at bounding box center [739, 232] width 280 height 128
drag, startPoint x: 641, startPoint y: 260, endPoint x: 826, endPoint y: 261, distance: 184.9
click at [826, 261] on div at bounding box center [739, 232] width 280 height 128
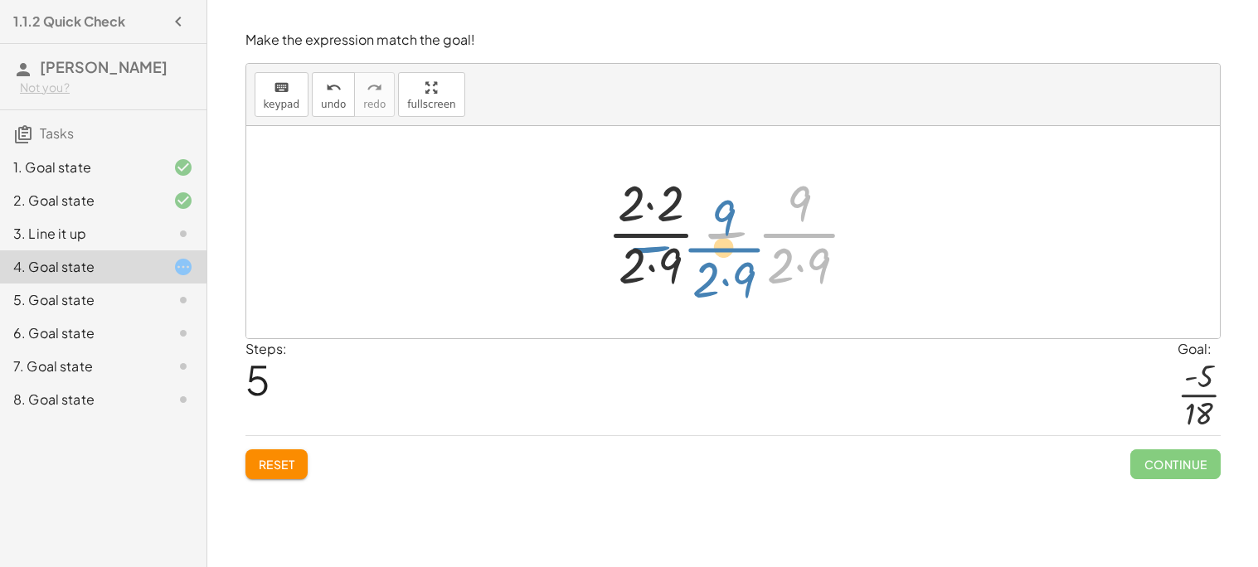
drag, startPoint x: 719, startPoint y: 235, endPoint x: 634, endPoint y: 245, distance: 85.2
click at [634, 245] on div at bounding box center [739, 232] width 280 height 128
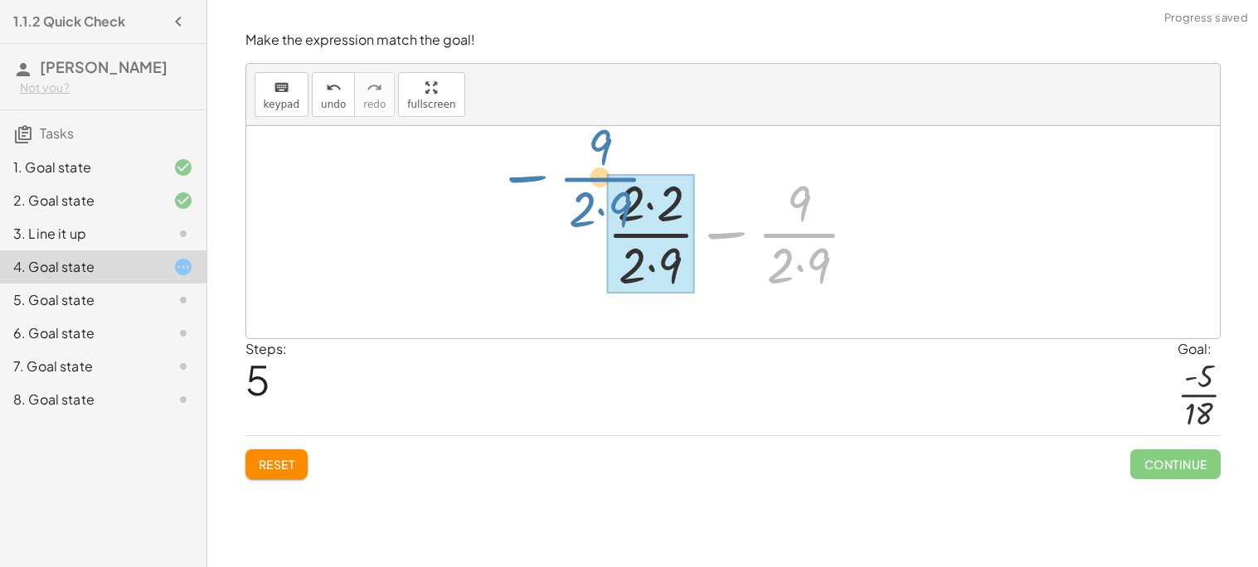
drag, startPoint x: 720, startPoint y: 235, endPoint x: 523, endPoint y: 178, distance: 204.4
click at [523, 178] on div "+ · 2 · 9 + ( - · 1 · 2 ) + · 2 · 9 − · 1 · 2 − · 1 · 2 + · 2 · 9 + · 2 · 9 − ·…" at bounding box center [732, 232] width 973 height 212
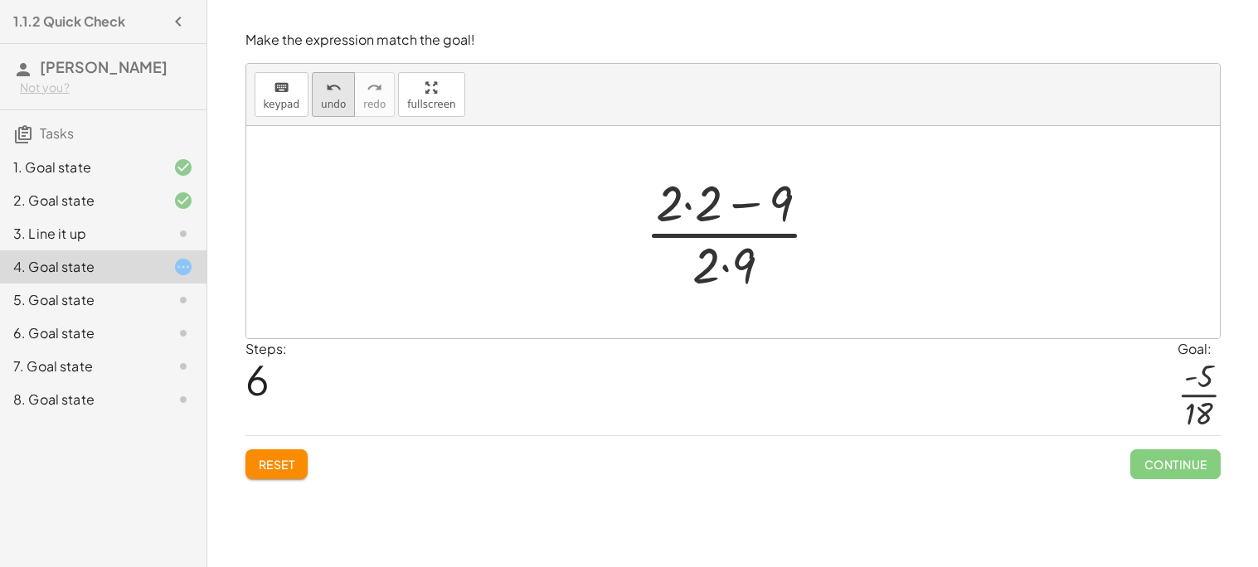
click at [326, 95] on icon "undo" at bounding box center [334, 88] width 16 height 20
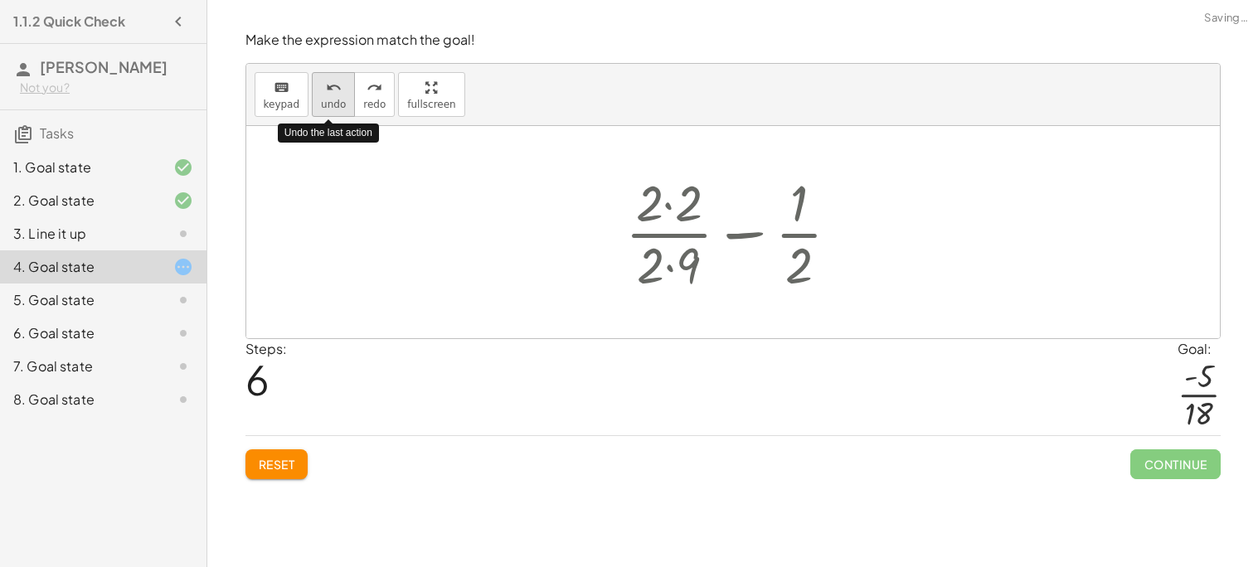
click at [326, 95] on icon "undo" at bounding box center [334, 88] width 16 height 20
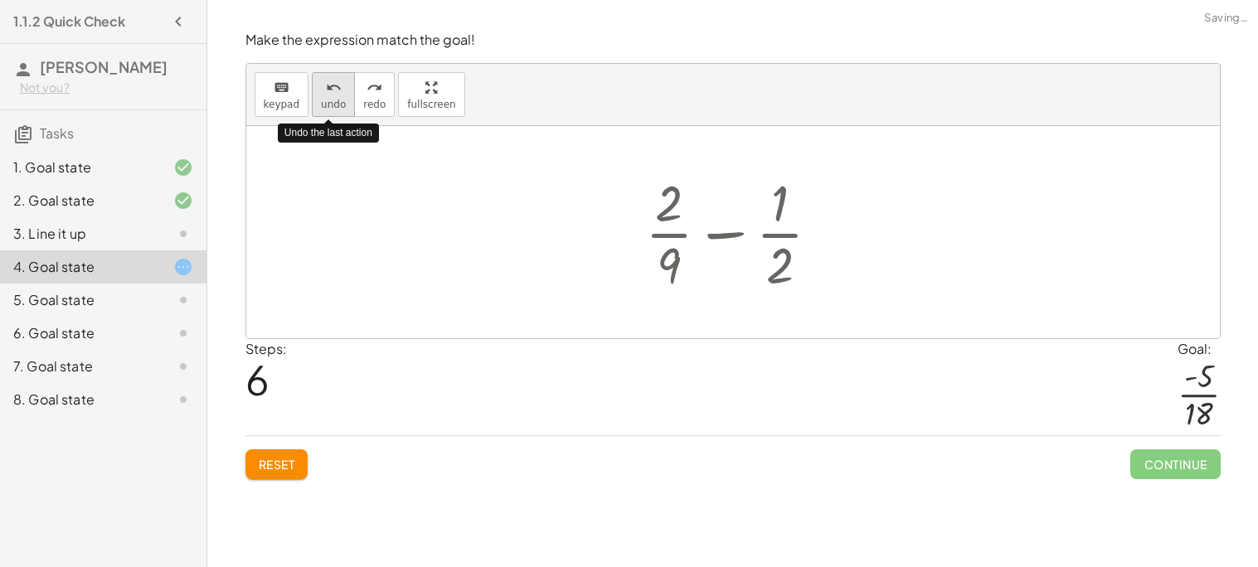
click at [326, 95] on icon "undo" at bounding box center [334, 88] width 16 height 20
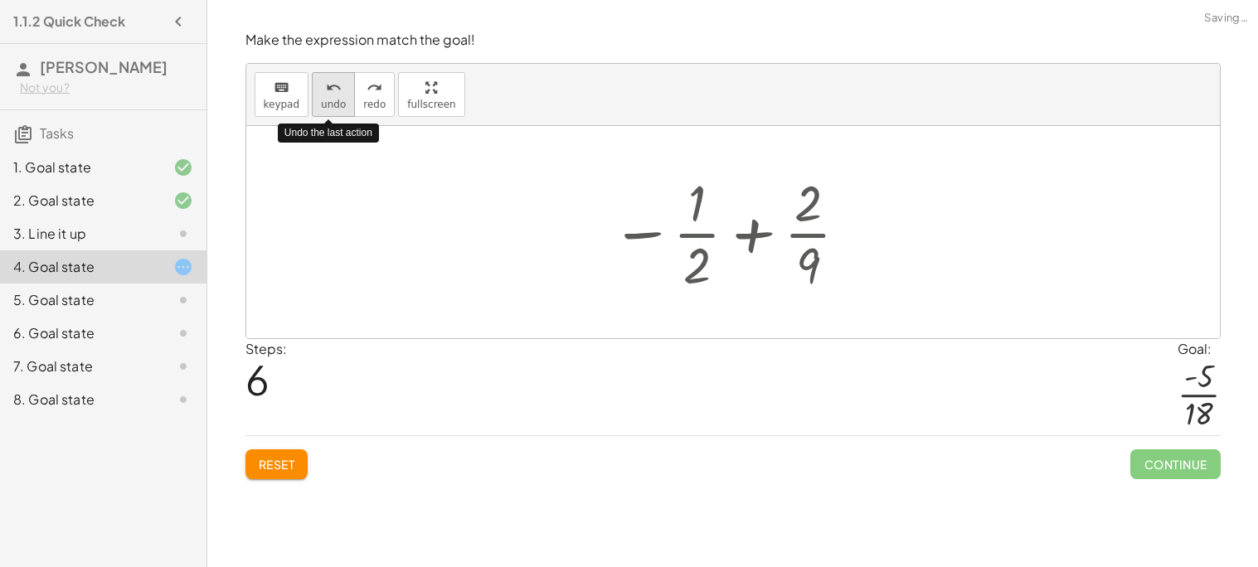
click at [326, 95] on icon "undo" at bounding box center [334, 88] width 16 height 20
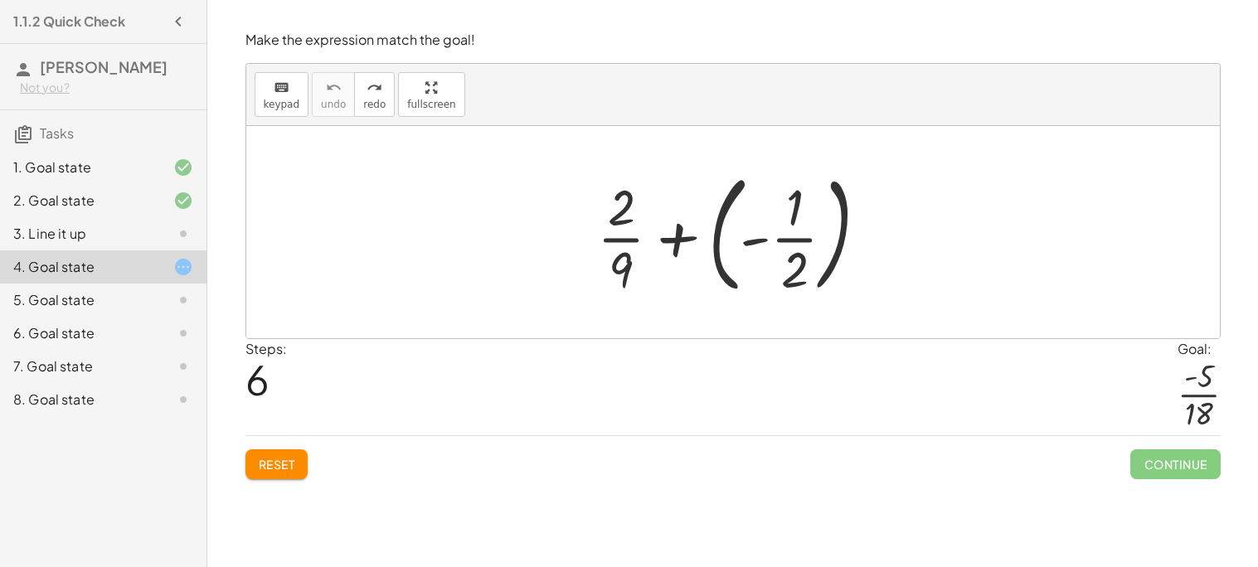
click at [39, 394] on div "8. Goal state" at bounding box center [79, 400] width 133 height 20
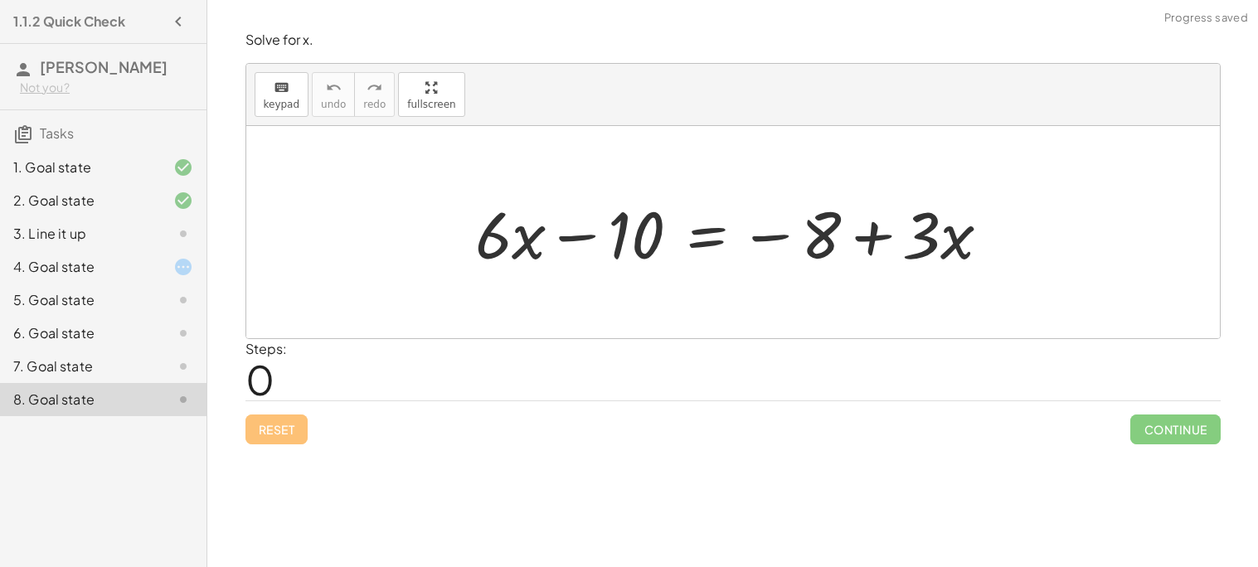
click at [618, 237] on div at bounding box center [740, 232] width 546 height 85
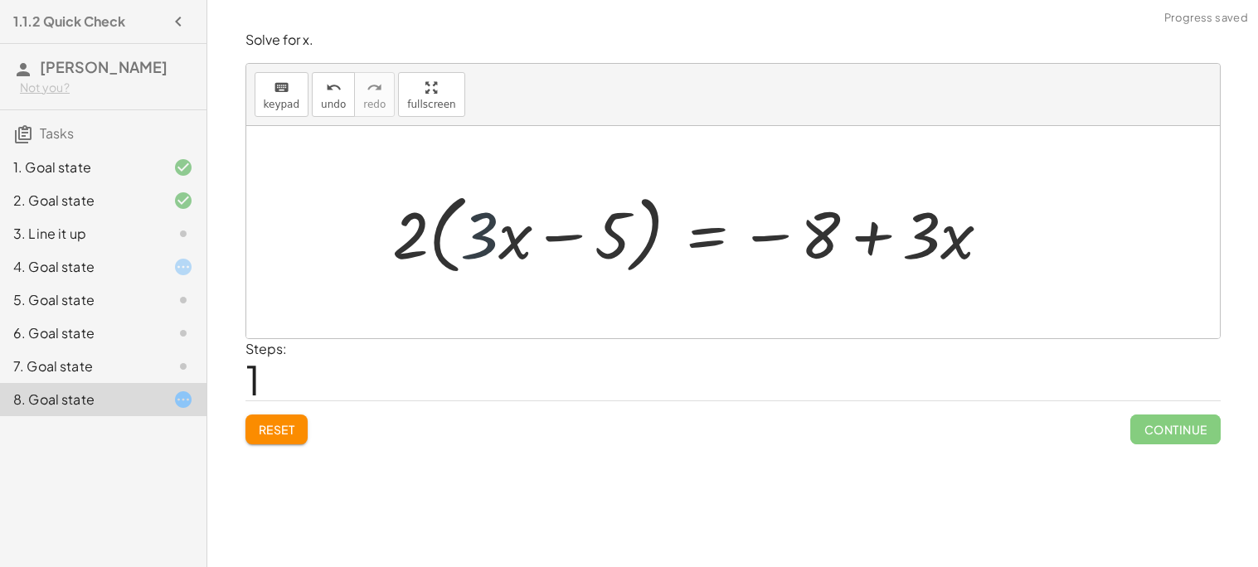
click at [491, 241] on div at bounding box center [698, 232] width 628 height 95
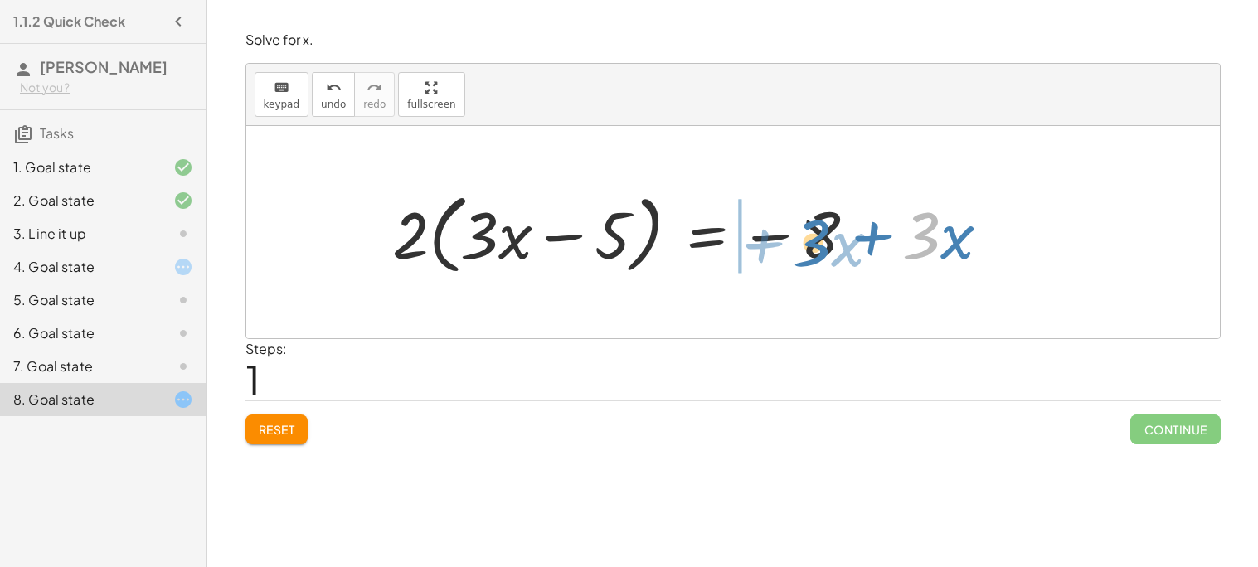
drag, startPoint x: 921, startPoint y: 230, endPoint x: 810, endPoint y: 238, distance: 111.4
click at [810, 238] on div at bounding box center [698, 232] width 628 height 95
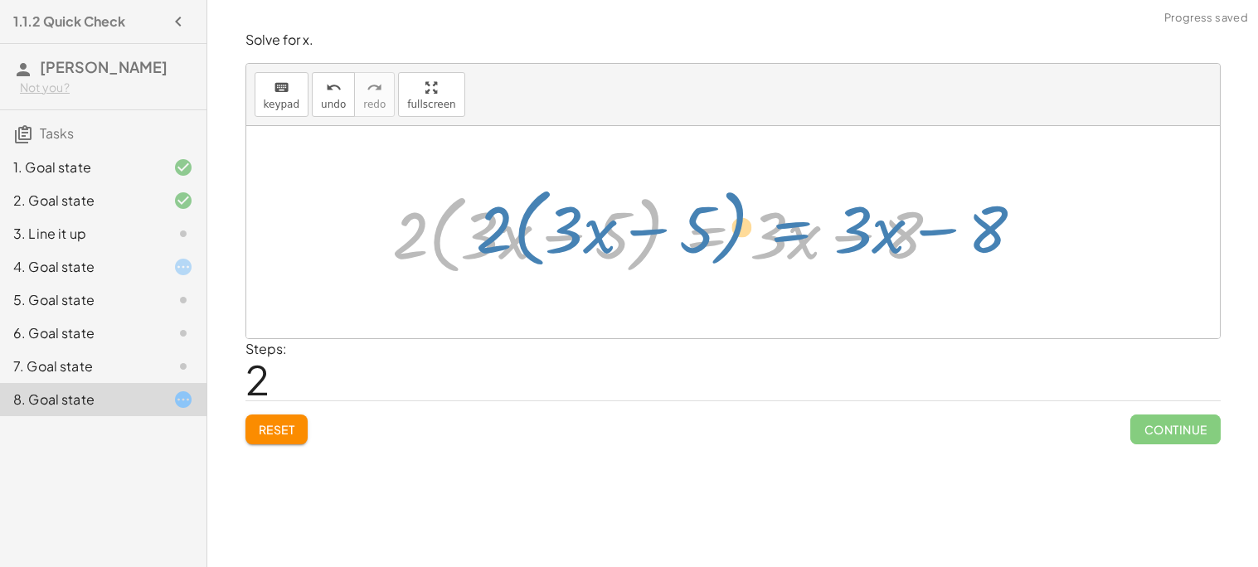
drag, startPoint x: 710, startPoint y: 242, endPoint x: 762, endPoint y: 231, distance: 52.5
click at [762, 231] on div at bounding box center [672, 232] width 577 height 95
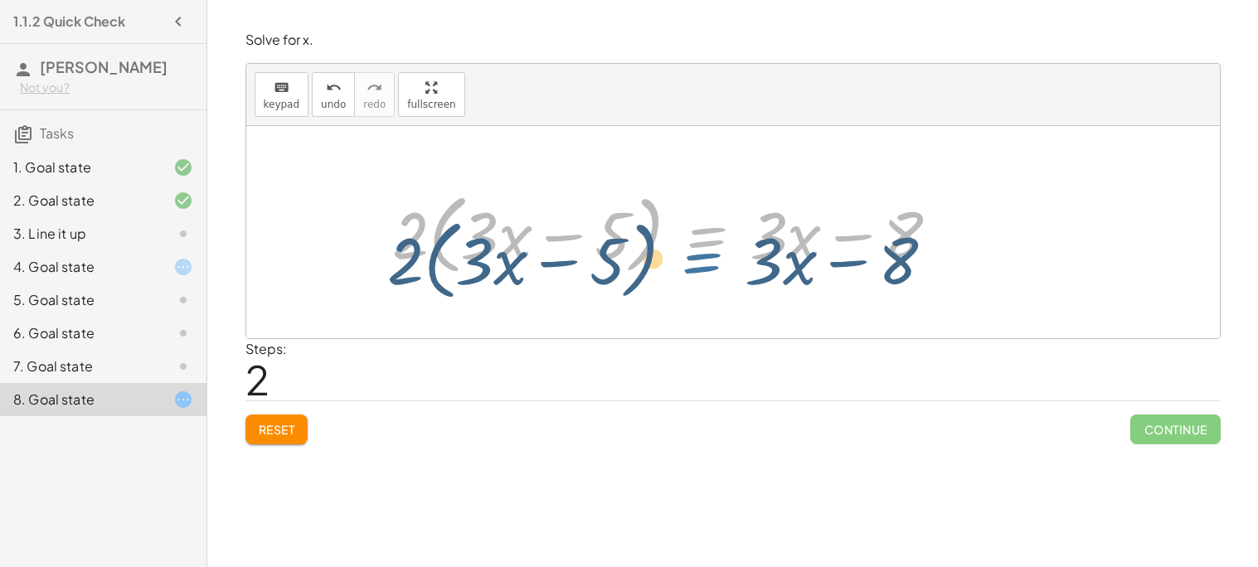
drag, startPoint x: 717, startPoint y: 240, endPoint x: 713, endPoint y: 266, distance: 26.0
click at [713, 266] on div at bounding box center [672, 232] width 577 height 95
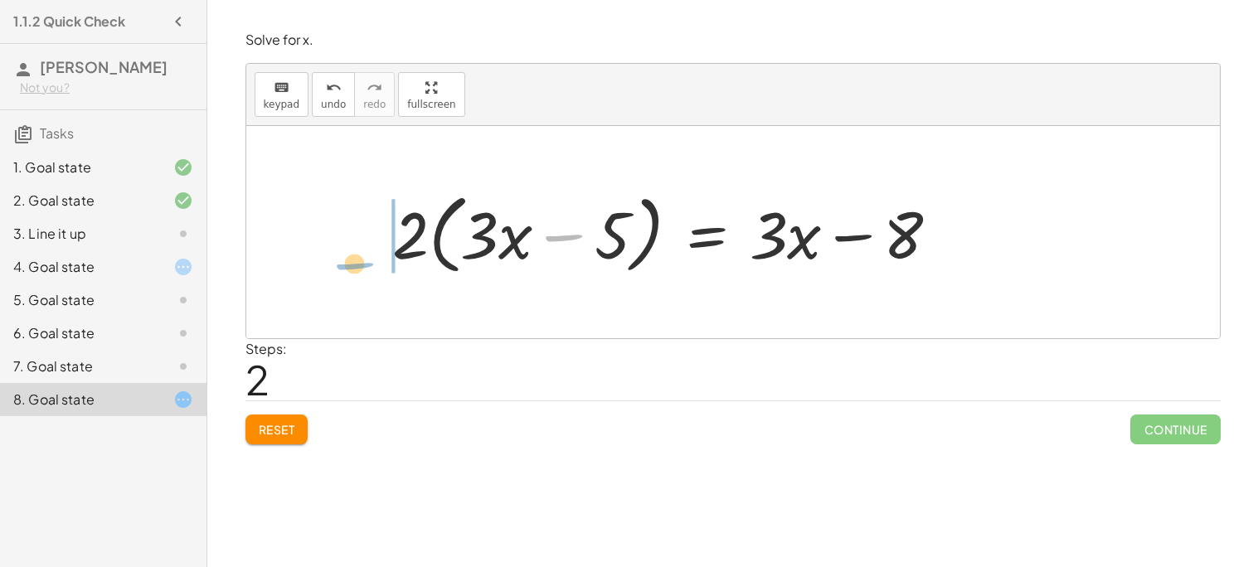
drag, startPoint x: 550, startPoint y: 238, endPoint x: 349, endPoint y: 252, distance: 201.9
click at [349, 252] on div "+ · 6 · x − 10 = − 8 + · 3 · x + · 2 · 3 · x − · 2 · 5 = − 8 + · 3 · x · 2 · ( …" at bounding box center [732, 232] width 973 height 212
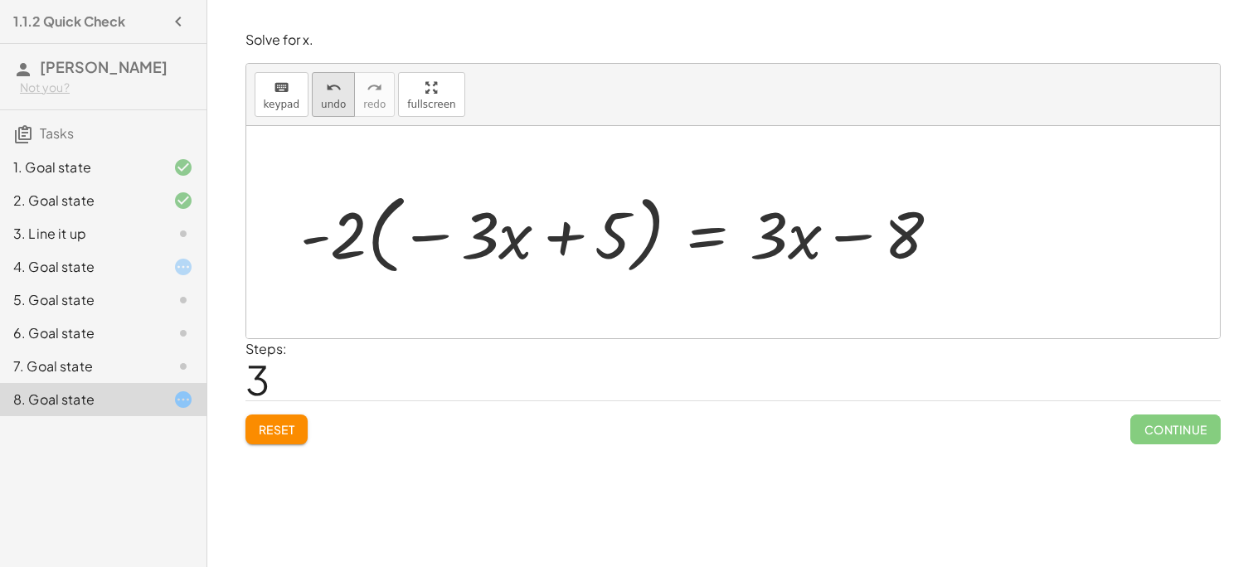
click at [328, 99] on span "undo" at bounding box center [333, 105] width 25 height 12
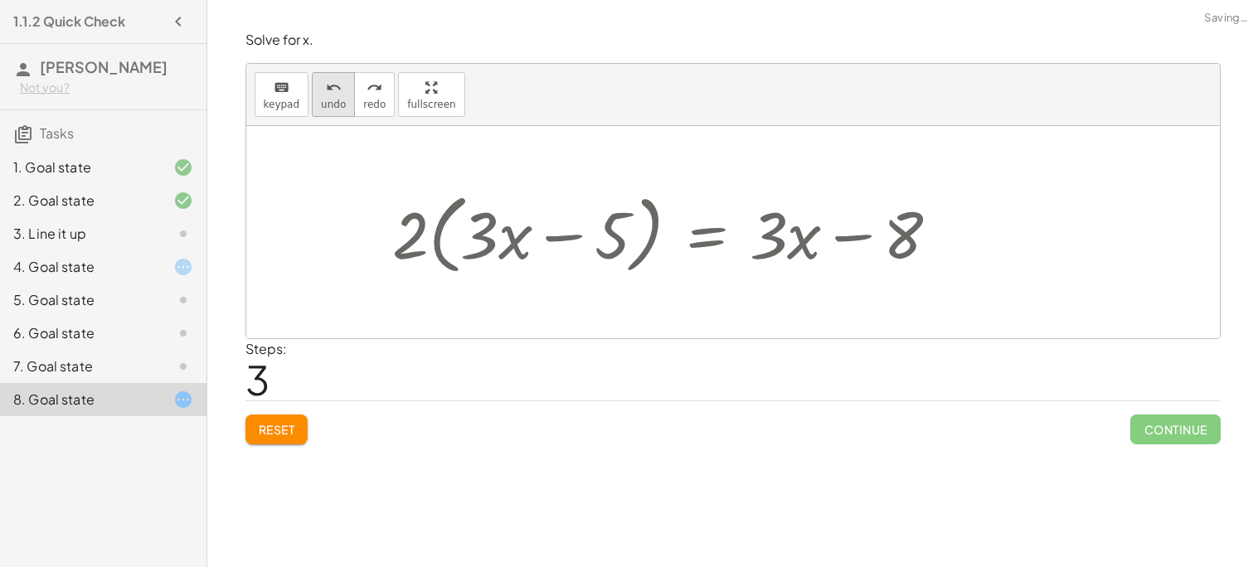
click at [328, 99] on span "undo" at bounding box center [333, 105] width 25 height 12
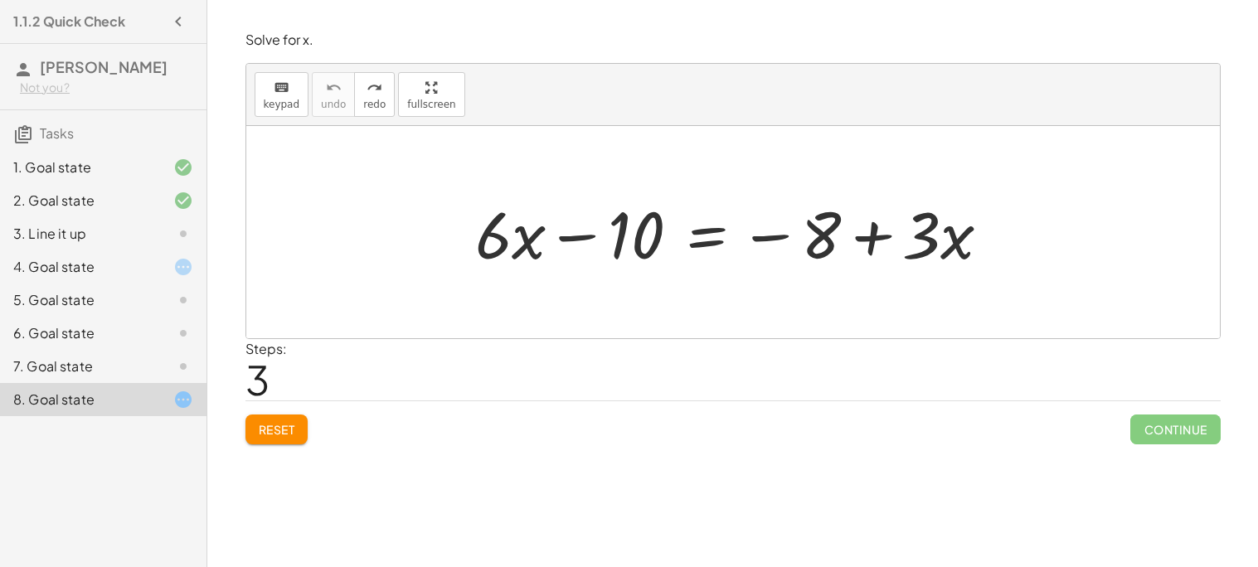
click at [157, 272] on div at bounding box center [170, 267] width 46 height 20
